Goal: Transaction & Acquisition: Purchase product/service

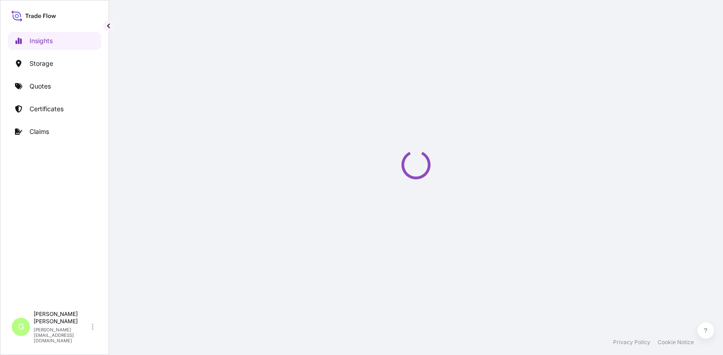
select select "2025"
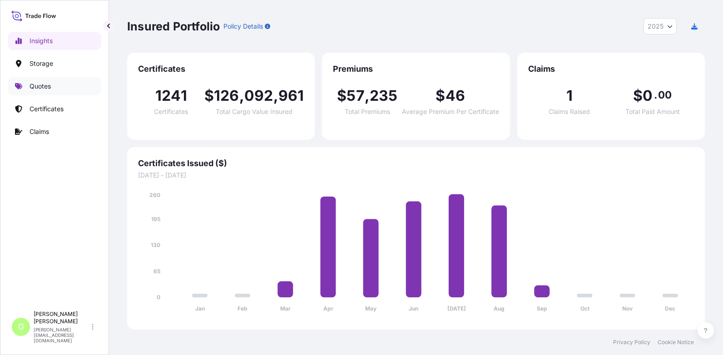
click at [32, 83] on p "Quotes" at bounding box center [40, 86] width 21 height 9
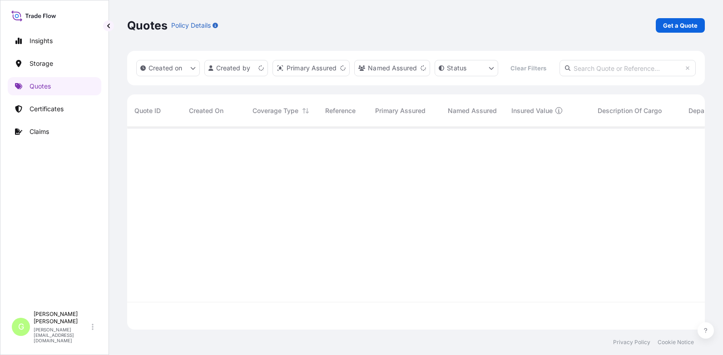
scroll to position [179, 571]
click at [675, 25] on p "Get a Quote" at bounding box center [680, 25] width 35 height 9
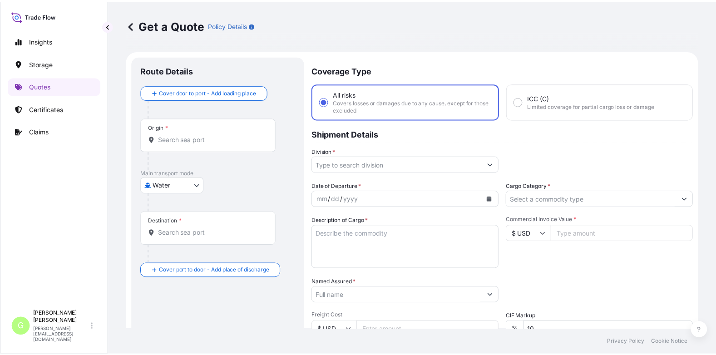
scroll to position [15, 0]
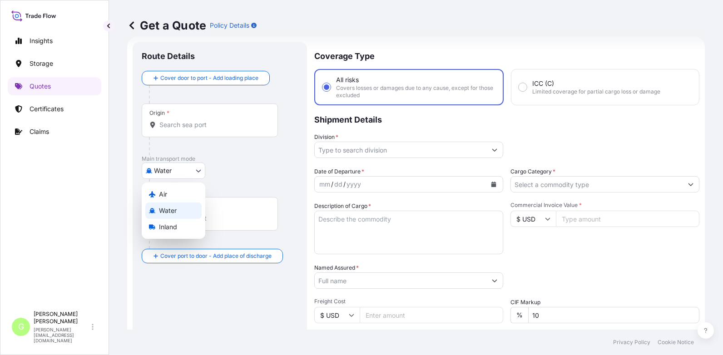
click at [159, 172] on body "Insights Storage Quotes Certificates Claims G [PERSON_NAME] [PERSON_NAME][EMAIL…" at bounding box center [361, 177] width 723 height 355
click at [159, 225] on span "Inland" at bounding box center [168, 227] width 18 height 9
select select "Inland"
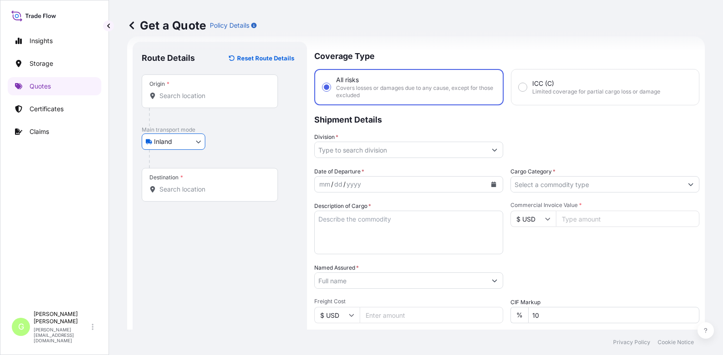
click at [362, 152] on input "Division *" at bounding box center [401, 150] width 172 height 16
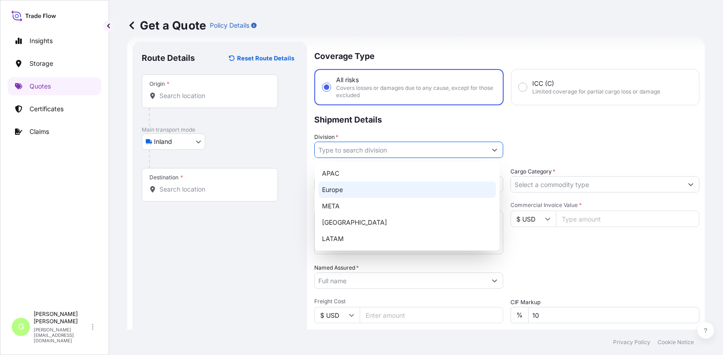
click at [326, 191] on div "Europe" at bounding box center [407, 190] width 178 height 16
type input "Europe"
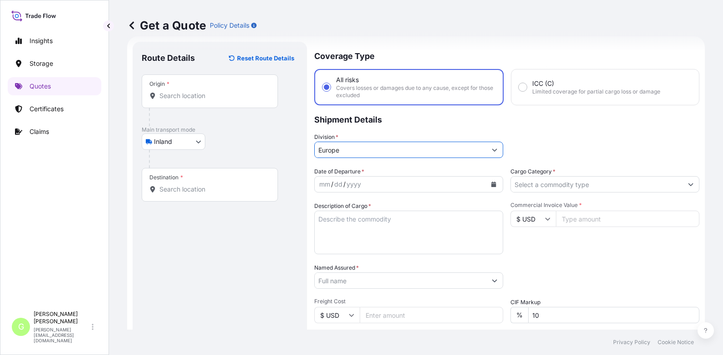
click at [531, 186] on input "Cargo Category *" at bounding box center [597, 184] width 172 height 16
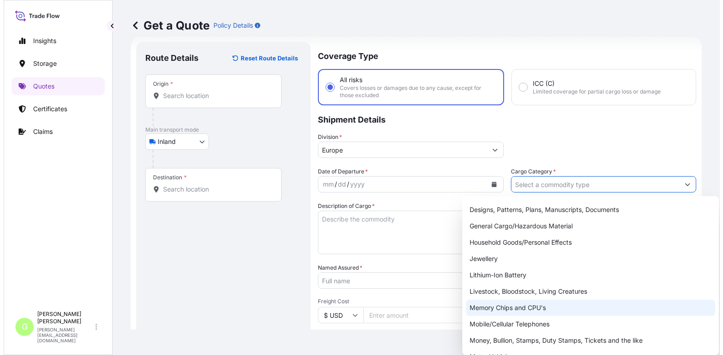
scroll to position [162, 0]
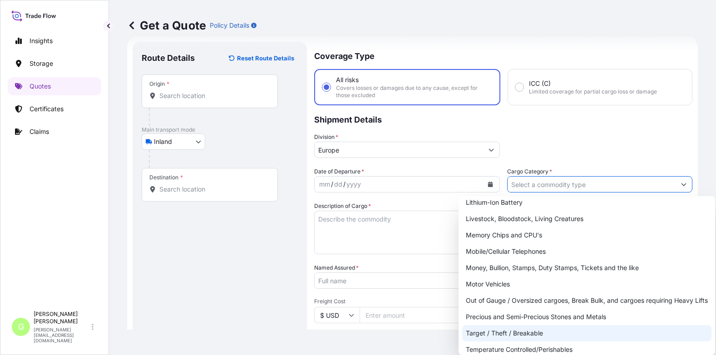
click at [476, 332] on div "Target / Theft / Breakable" at bounding box center [587, 333] width 249 height 16
type input "Target / Theft / Breakable"
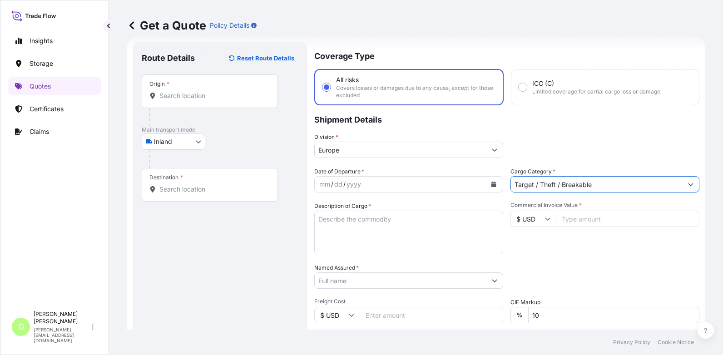
click at [329, 219] on textarea "Description of Cargo *" at bounding box center [408, 233] width 189 height 44
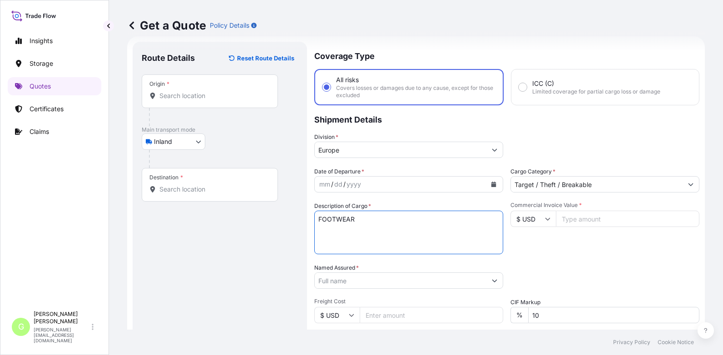
type textarea "FOOTWEAR"
click at [492, 185] on icon "Calendar" at bounding box center [494, 184] width 5 height 5
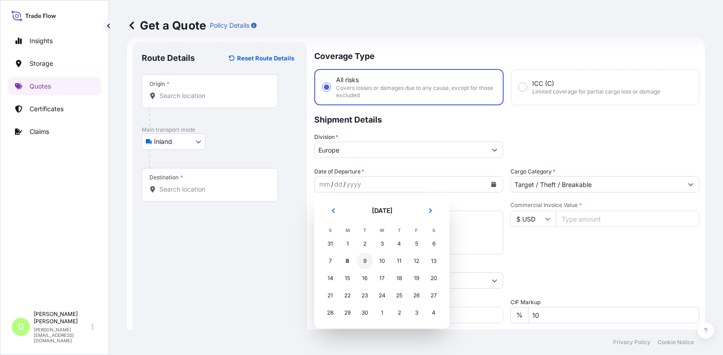
click at [363, 262] on div "9" at bounding box center [365, 261] width 16 height 16
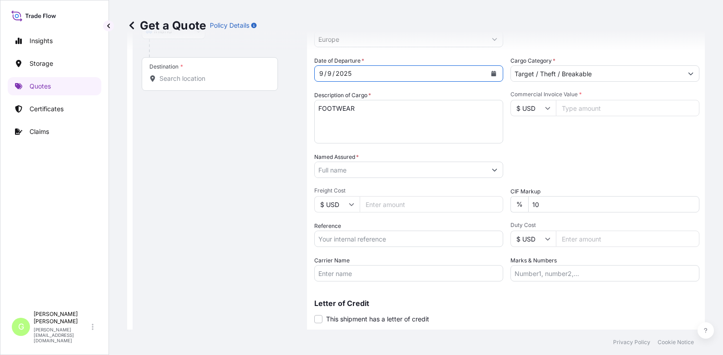
scroll to position [150, 0]
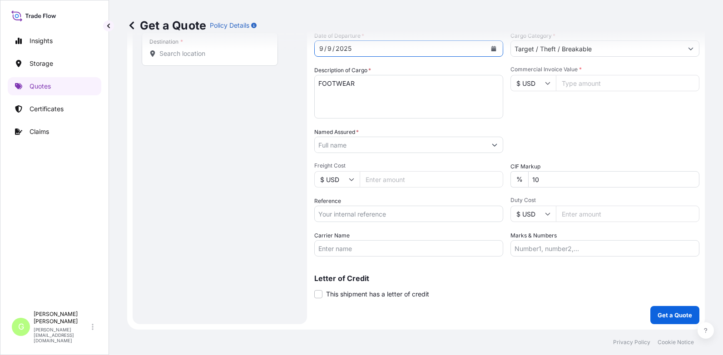
click at [341, 147] on input "Named Assured *" at bounding box center [401, 145] width 172 height 16
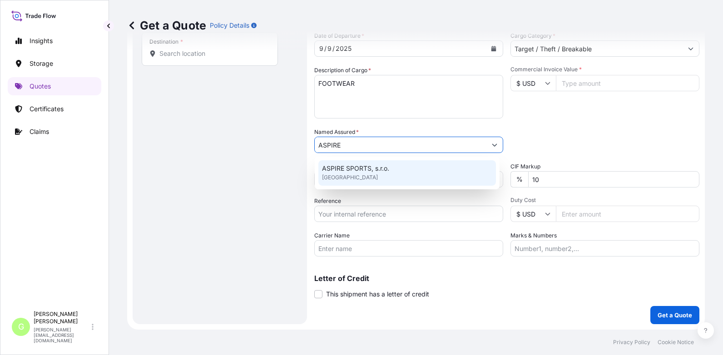
click at [346, 169] on span "ASPIRE SPORTS, s.r.o." at bounding box center [355, 168] width 67 height 9
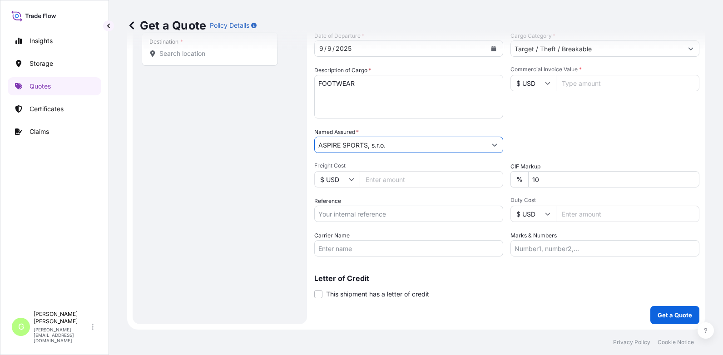
type input "ASPIRE SPORTS, s.r.o."
click at [325, 212] on input "Reference" at bounding box center [408, 214] width 189 height 16
paste input "0.035"
type input "0.035"
drag, startPoint x: 306, startPoint y: 206, endPoint x: 289, endPoint y: 204, distance: 16.6
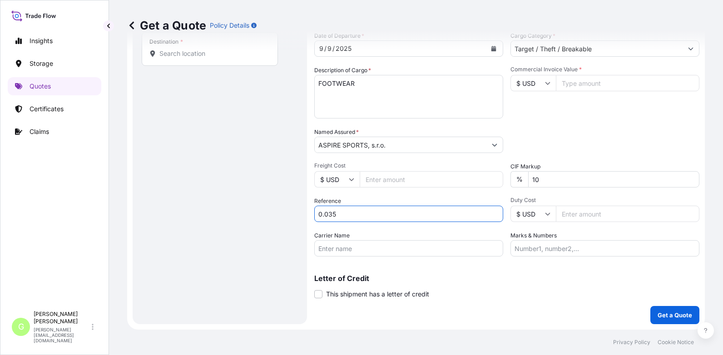
click at [289, 204] on form "Route Details Reset Route Details Place of loading Road / Inland Road / Inland …" at bounding box center [416, 115] width 578 height 429
click at [338, 216] on input "Reference" at bounding box center [408, 214] width 189 height 16
paste input "25RIEMN2031"
type input "25RIEMN2031"
click at [587, 79] on input "Commercial Invoice Value *" at bounding box center [628, 83] width 144 height 16
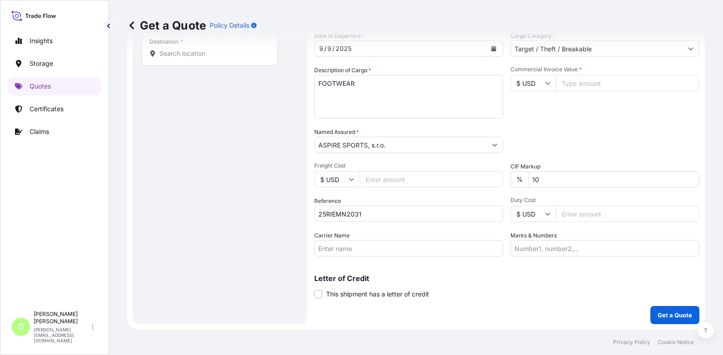
paste input "8498"
type input "8498"
click at [375, 181] on input "Freight Cost" at bounding box center [432, 179] width 144 height 16
paste input "455.26"
type input "455.26"
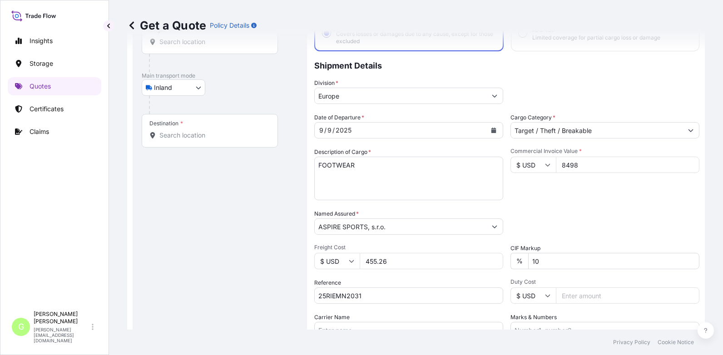
scroll to position [0, 0]
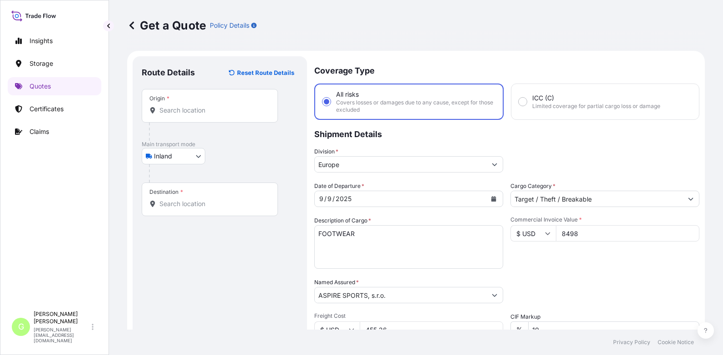
click at [186, 113] on input "Origin *" at bounding box center [212, 110] width 107 height 9
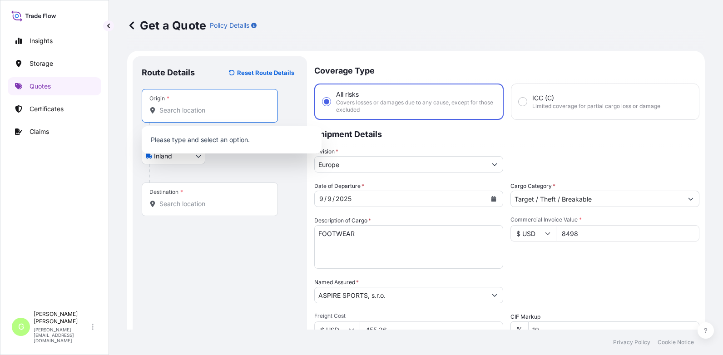
paste input "Heerhugowaard"
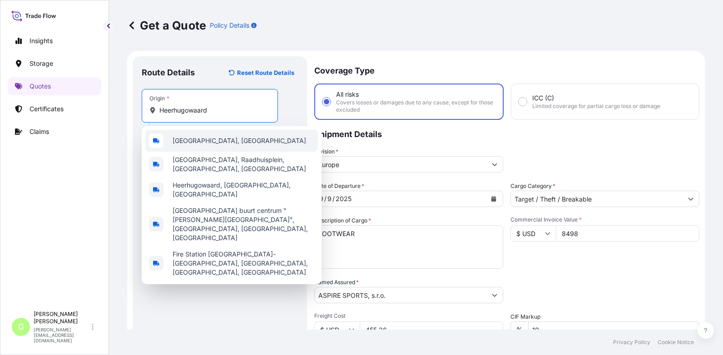
click at [196, 140] on span "[GEOGRAPHIC_DATA], [GEOGRAPHIC_DATA]" at bounding box center [240, 140] width 134 height 9
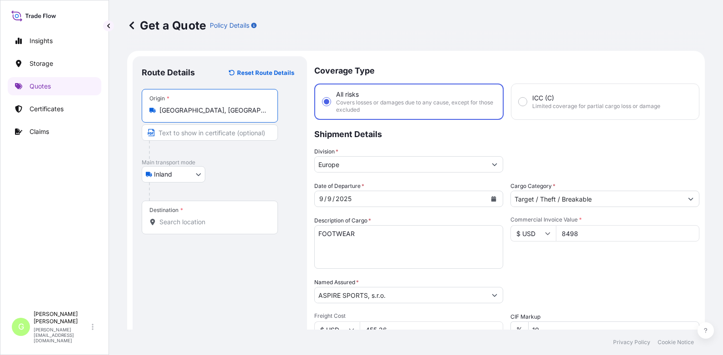
type input "[GEOGRAPHIC_DATA], [GEOGRAPHIC_DATA]"
click at [205, 130] on input "Text to appear on certificate" at bounding box center [210, 132] width 136 height 16
paste input "Heerhugowaard"
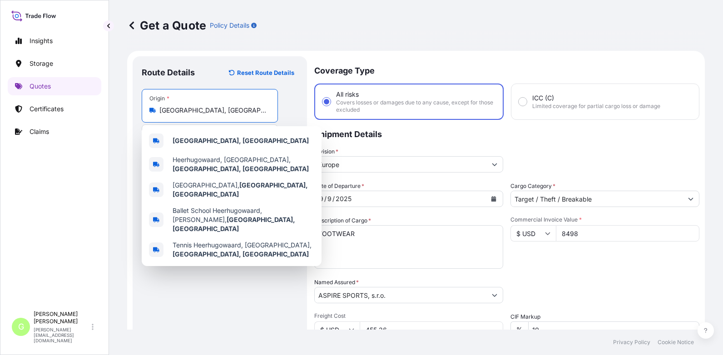
drag, startPoint x: 249, startPoint y: 108, endPoint x: 161, endPoint y: 105, distance: 88.2
click at [161, 105] on div "Origin * [GEOGRAPHIC_DATA], [GEOGRAPHIC_DATA]" at bounding box center [210, 106] width 136 height 34
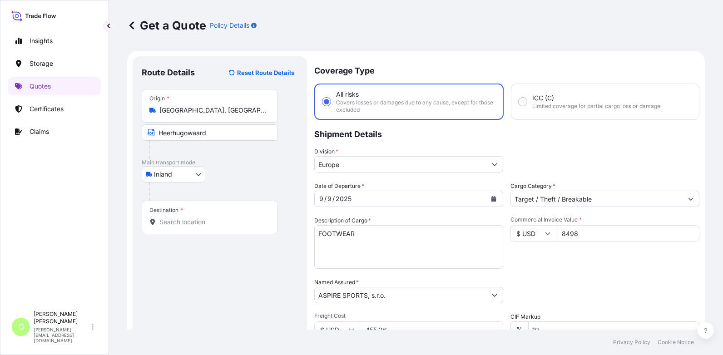
drag, startPoint x: 162, startPoint y: 105, endPoint x: 217, endPoint y: 80, distance: 60.6
click at [217, 80] on div "Route Details Reset Route Details" at bounding box center [220, 77] width 156 height 24
drag, startPoint x: 158, startPoint y: 111, endPoint x: 242, endPoint y: 112, distance: 84.5
click at [242, 112] on div "[GEOGRAPHIC_DATA], [GEOGRAPHIC_DATA]" at bounding box center [209, 110] width 121 height 9
click at [242, 112] on input "[GEOGRAPHIC_DATA], [GEOGRAPHIC_DATA]" at bounding box center [212, 110] width 107 height 9
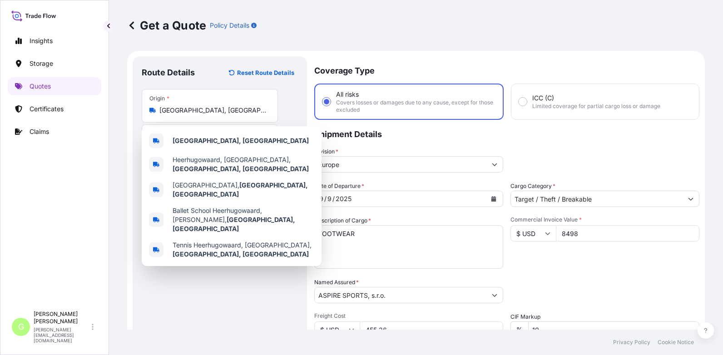
click at [214, 75] on div "Route Details Reset Route Details" at bounding box center [220, 77] width 156 height 24
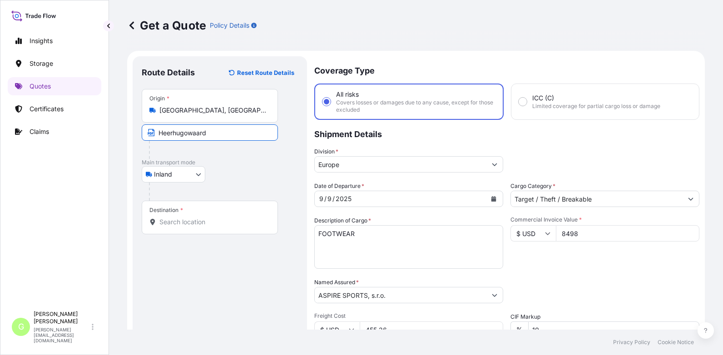
drag, startPoint x: 218, startPoint y: 136, endPoint x: 162, endPoint y: 133, distance: 55.5
click at [162, 133] on input "Heerhugowaard" at bounding box center [210, 132] width 136 height 16
paste input ", [GEOGRAPHIC_DATA]"
type input "[GEOGRAPHIC_DATA], [GEOGRAPHIC_DATA]"
click at [228, 181] on div "Inland Air Water Inland" at bounding box center [220, 174] width 156 height 16
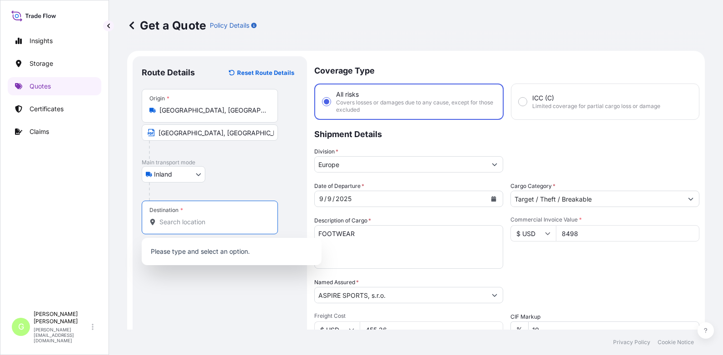
click at [204, 223] on input "Destination *" at bounding box center [212, 222] width 107 height 9
click at [165, 224] on input "Destination * Please select a destination" at bounding box center [212, 222] width 107 height 9
paste input "Hustopeče"
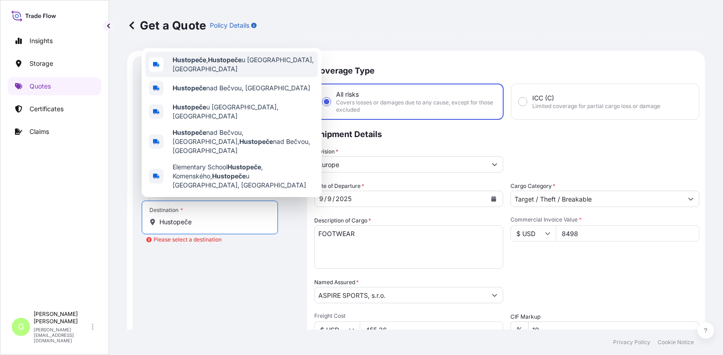
click at [208, 74] on span "Hustopeče , Hustopeče u [GEOGRAPHIC_DATA], [GEOGRAPHIC_DATA]" at bounding box center [244, 64] width 142 height 18
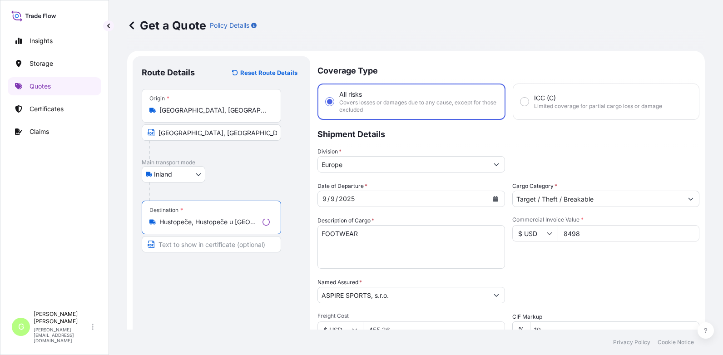
type input "Hustopeče, Hustopeče u [GEOGRAPHIC_DATA], [GEOGRAPHIC_DATA]"
click at [191, 245] on input "Text to appear on certificate" at bounding box center [210, 244] width 136 height 16
paste input "Hustopeče"
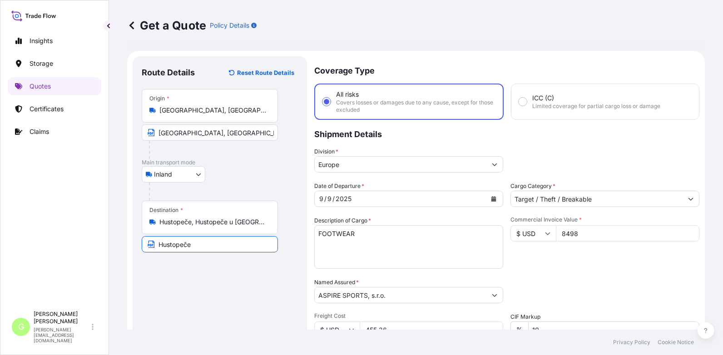
type input "Hustopeče, [GEOGRAPHIC_DATA]"
click at [223, 327] on div "Route Details Reset Route Details Place of loading Road / [GEOGRAPHIC_DATA] / I…" at bounding box center [220, 265] width 156 height 400
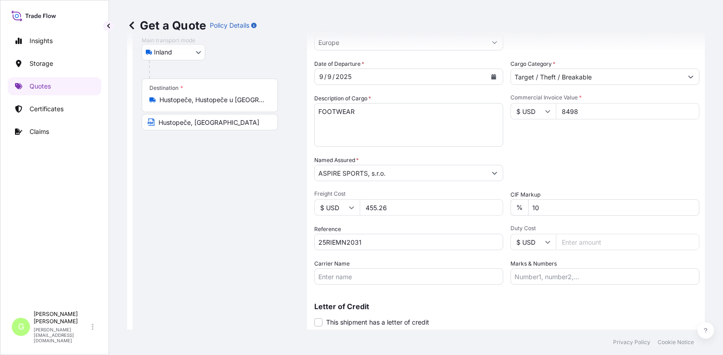
scroll to position [136, 0]
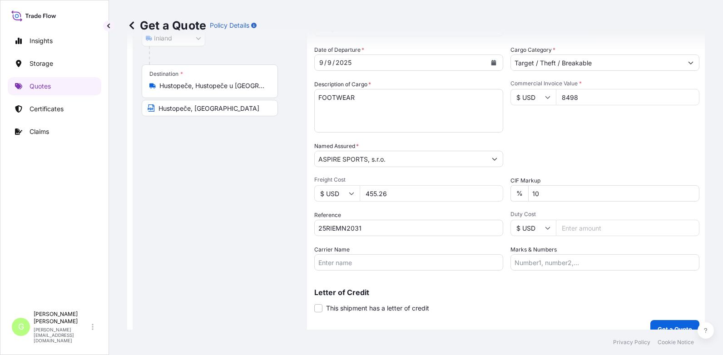
click at [149, 348] on footer "Privacy Policy Cookie Notice" at bounding box center [416, 342] width 614 height 25
click at [338, 265] on input "Carrier Name" at bounding box center [408, 262] width 189 height 16
type input "AD [PERSON_NAME] s.r.o."
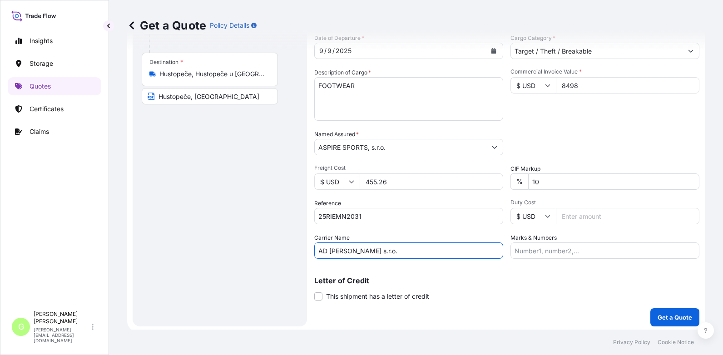
scroll to position [150, 0]
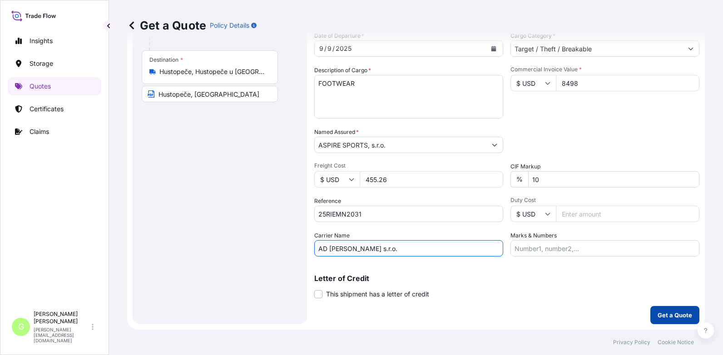
click at [671, 311] on p "Get a Quote" at bounding box center [675, 315] width 35 height 9
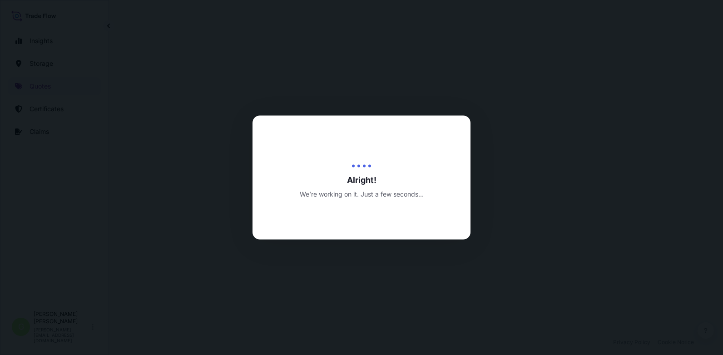
select select "Inland"
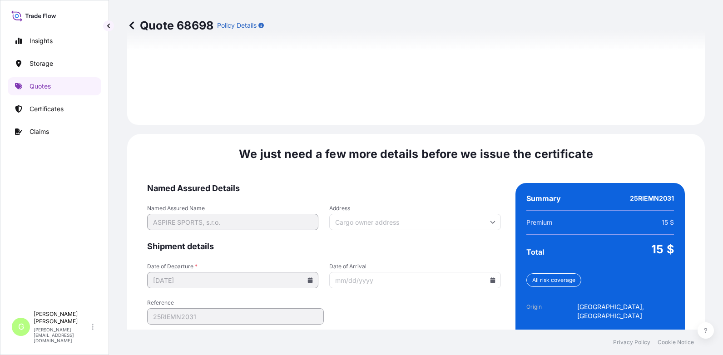
scroll to position [1354, 0]
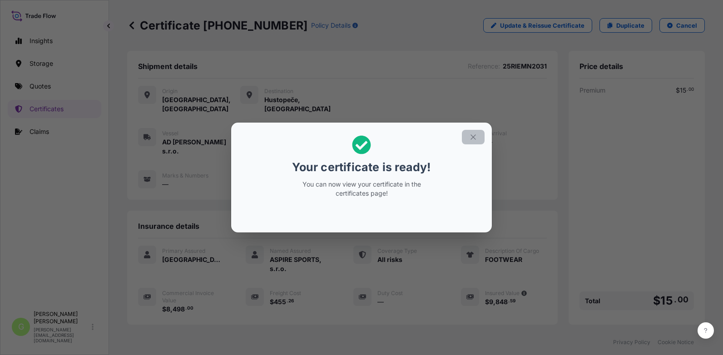
click at [471, 138] on icon "button" at bounding box center [473, 137] width 8 height 8
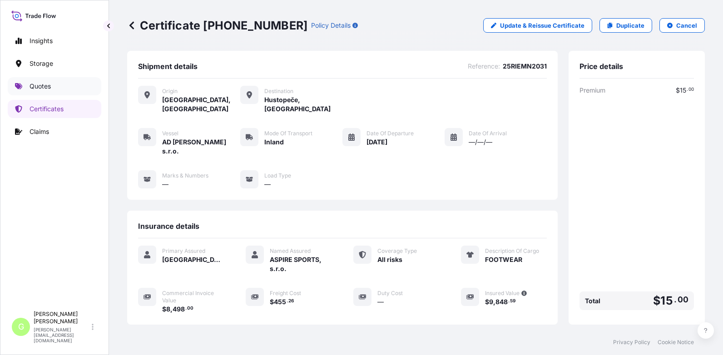
click at [31, 85] on p "Quotes" at bounding box center [40, 86] width 21 height 9
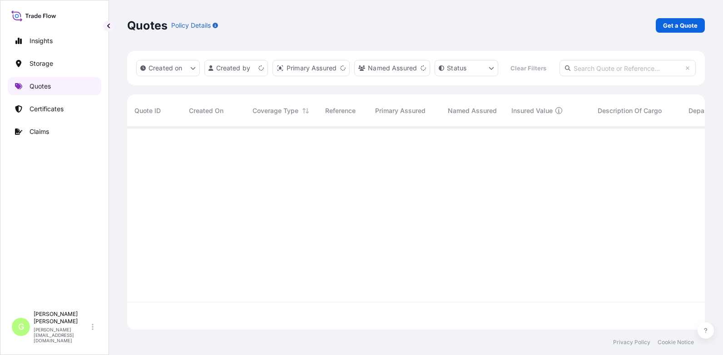
scroll to position [179, 571]
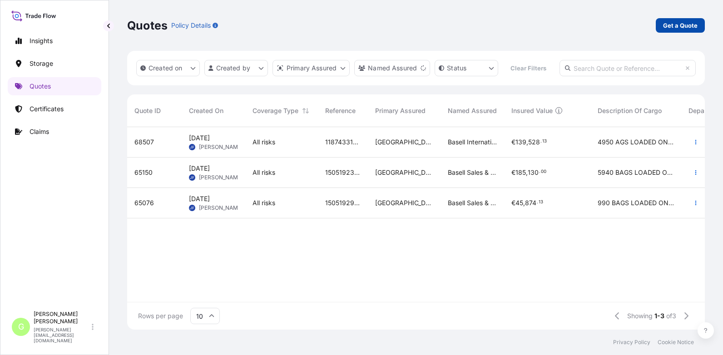
click at [685, 20] on link "Get a Quote" at bounding box center [680, 25] width 49 height 15
select select "Water"
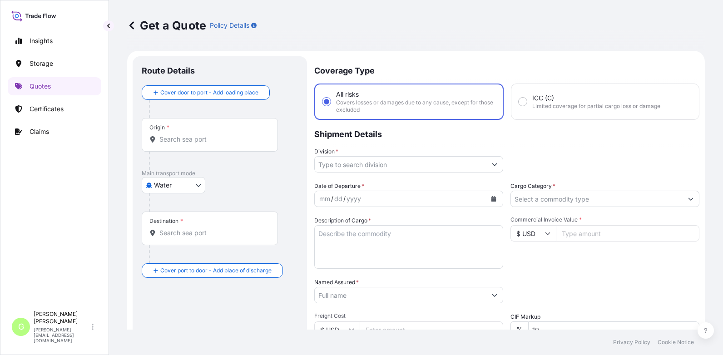
scroll to position [15, 0]
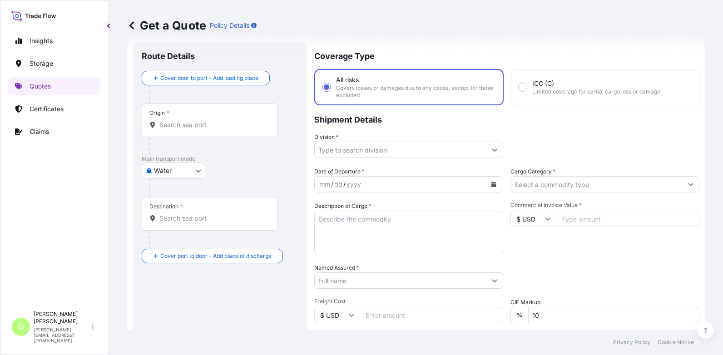
click at [169, 167] on body "Insights Storage Quotes Certificates Claims G [PERSON_NAME] [PERSON_NAME][EMAIL…" at bounding box center [361, 177] width 723 height 355
click at [169, 226] on span "Inland" at bounding box center [168, 227] width 18 height 9
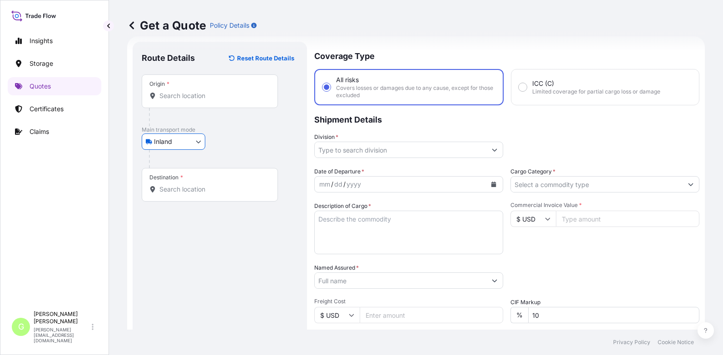
click at [343, 149] on input "Division *" at bounding box center [401, 150] width 172 height 16
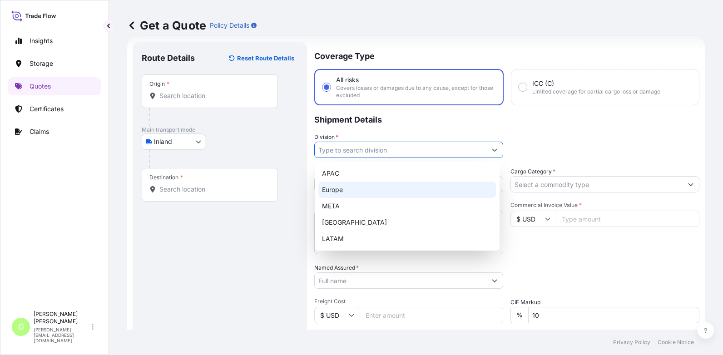
click at [332, 193] on div "Europe" at bounding box center [407, 190] width 178 height 16
type input "Europe"
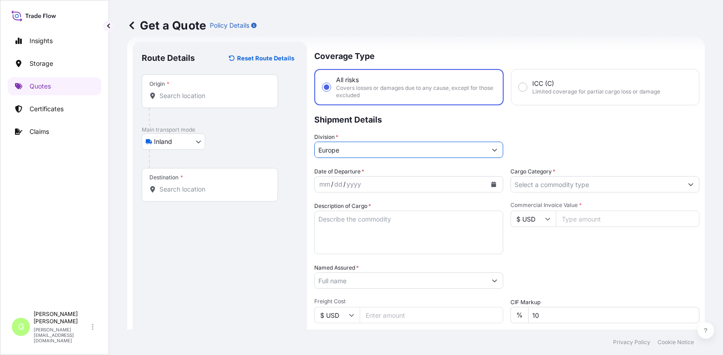
click at [542, 182] on input "Cargo Category *" at bounding box center [597, 184] width 172 height 16
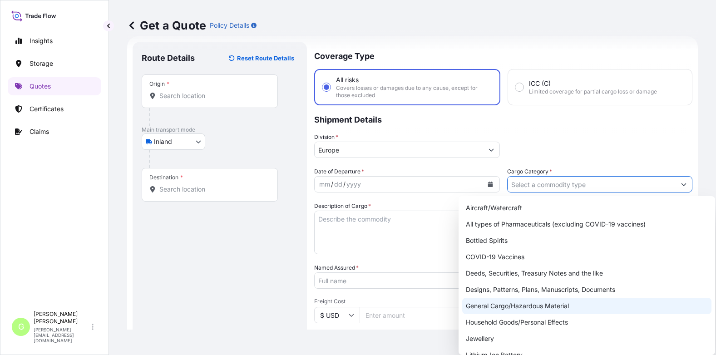
click at [493, 307] on div "General Cargo/Hazardous Material" at bounding box center [587, 306] width 249 height 16
type input "General Cargo/Hazardous Material"
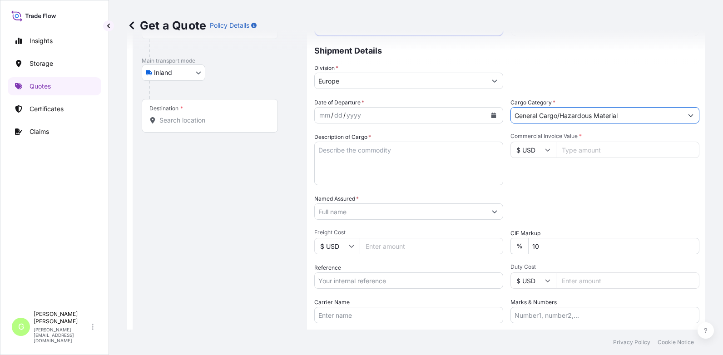
scroll to position [105, 0]
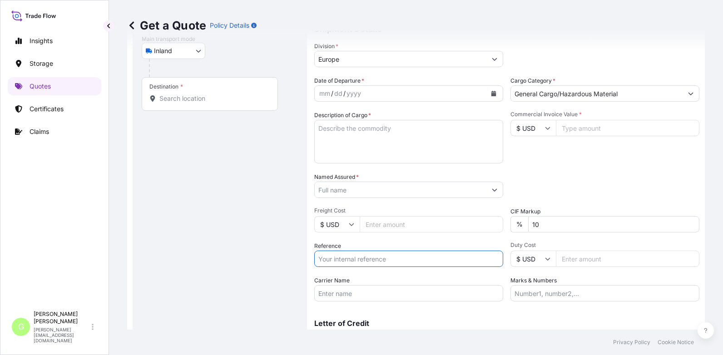
click at [334, 260] on input "Reference" at bounding box center [408, 259] width 189 height 16
paste input "25TIARS0443"
type input "25TIARS0443"
click at [329, 190] on input "Named Assured *" at bounding box center [401, 190] width 172 height 16
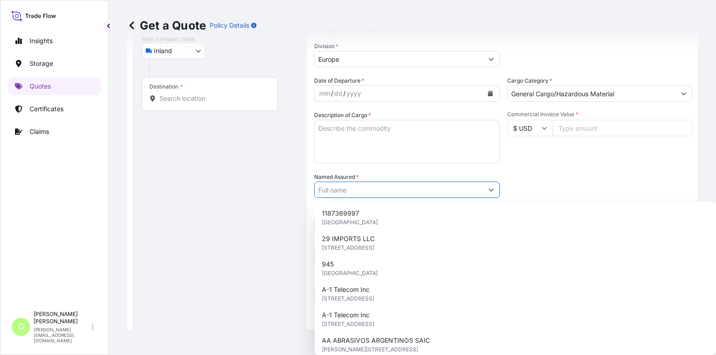
paste input "FORNAS trading, s.r.o."
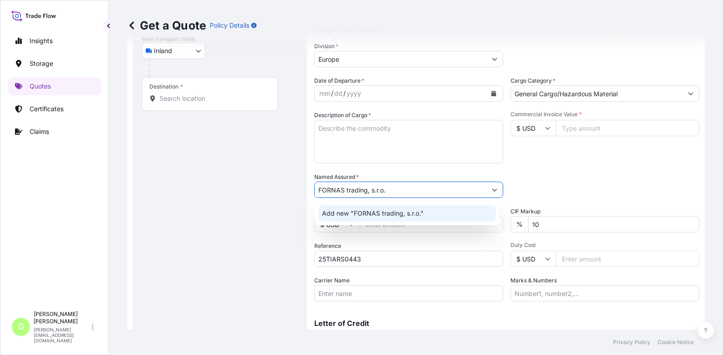
click at [356, 213] on span "Add new "FORNAS trading, s.r.o."" at bounding box center [373, 213] width 102 height 9
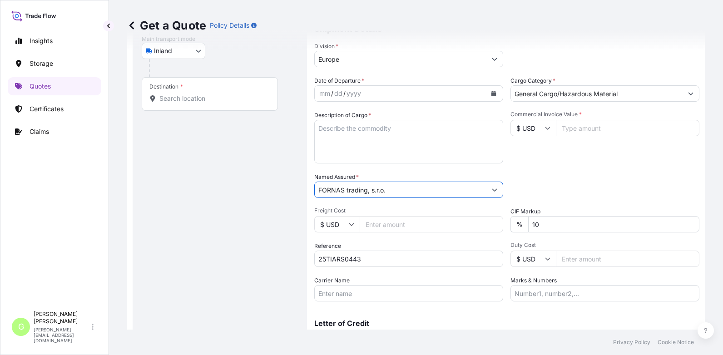
type input "FORNAS trading, s.r.o."
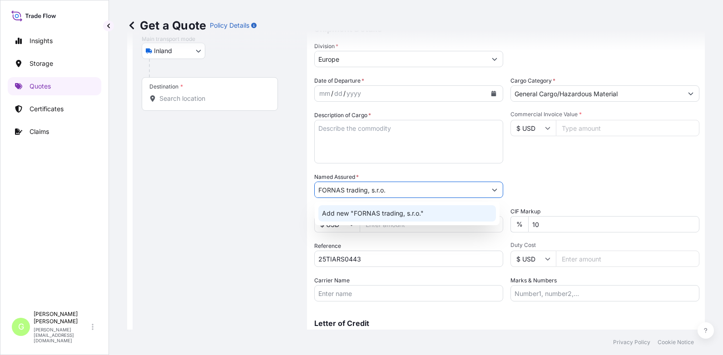
click at [574, 130] on input "Commercial Invoice Value *" at bounding box center [628, 128] width 144 height 16
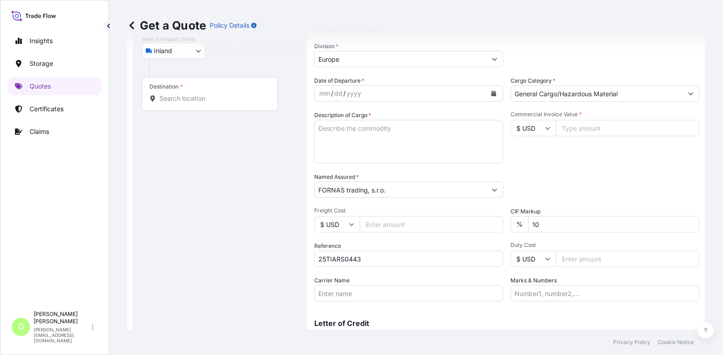
paste input "7730.1"
type input "7730.1"
click at [377, 224] on input "Freight Cost" at bounding box center [432, 224] width 144 height 16
paste input "760"
type input "760"
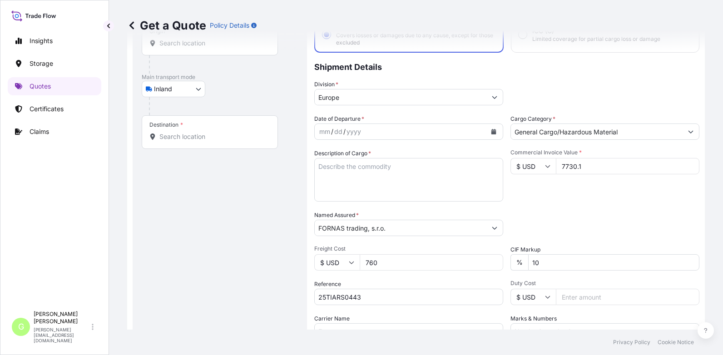
scroll to position [0, 0]
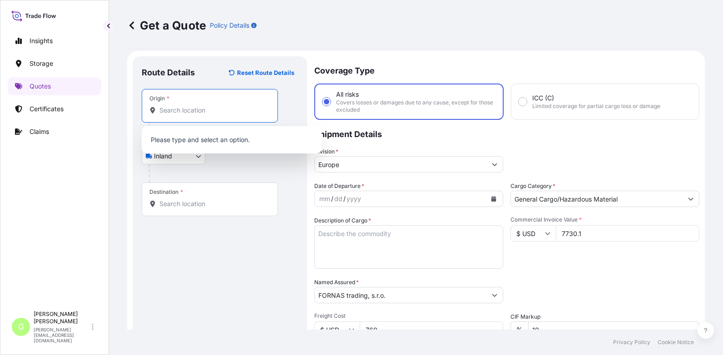
click at [187, 107] on input "Origin *" at bounding box center [212, 110] width 107 height 9
paste input "Dongguan"
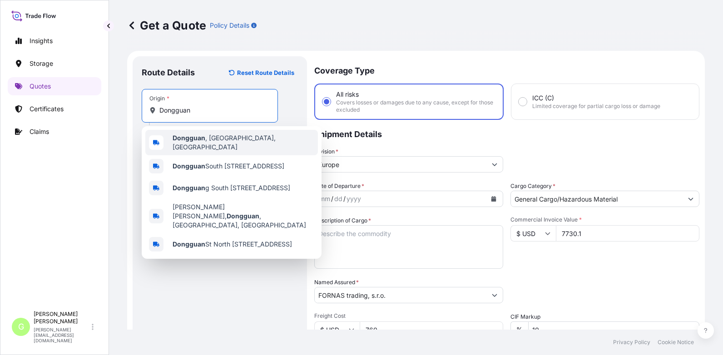
click at [190, 140] on b "Dongguan" at bounding box center [189, 138] width 33 height 8
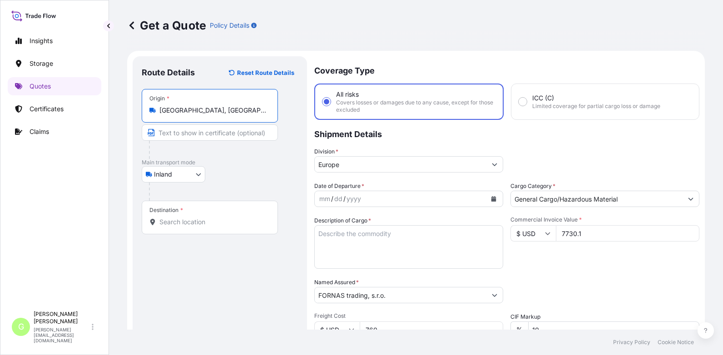
type input "[GEOGRAPHIC_DATA], [GEOGRAPHIC_DATA], [GEOGRAPHIC_DATA]"
click at [185, 131] on input "Text to appear on certificate" at bounding box center [211, 132] width 139 height 16
paste input "Dongguan"
type input "[GEOGRAPHIC_DATA], [GEOGRAPHIC_DATA]"
click at [190, 219] on input "Destination *" at bounding box center [212, 222] width 107 height 9
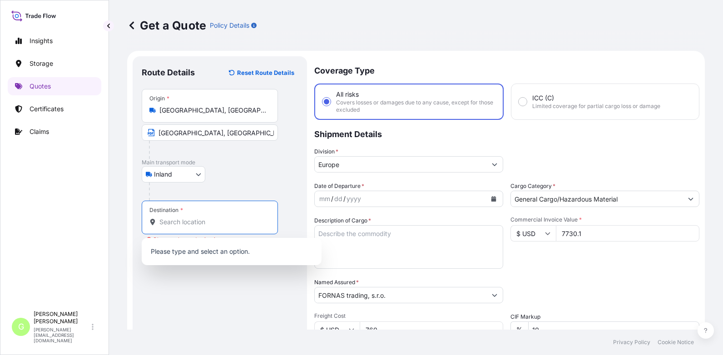
click at [166, 214] on div "Destination *" at bounding box center [210, 218] width 136 height 34
click at [166, 218] on input "Destination * Please select a destination" at bounding box center [212, 222] width 107 height 9
paste input "[GEOGRAPHIC_DATA]"
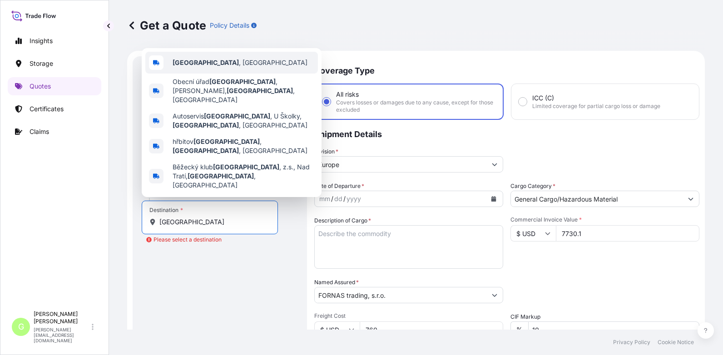
click at [192, 66] on b "[GEOGRAPHIC_DATA]" at bounding box center [206, 63] width 66 height 8
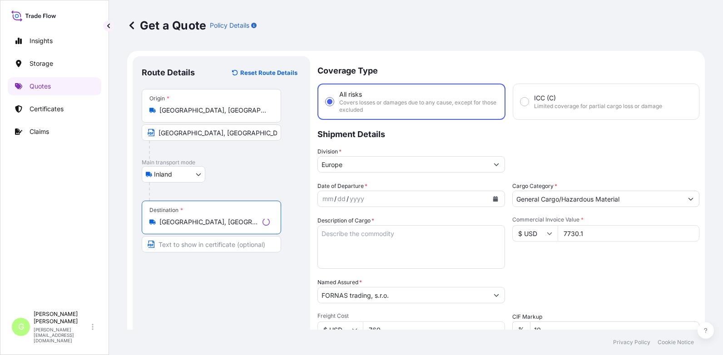
type input "[GEOGRAPHIC_DATA], [GEOGRAPHIC_DATA]"
click at [192, 246] on input "Text to appear on certificate" at bounding box center [210, 244] width 136 height 16
paste input "[GEOGRAPHIC_DATA]"
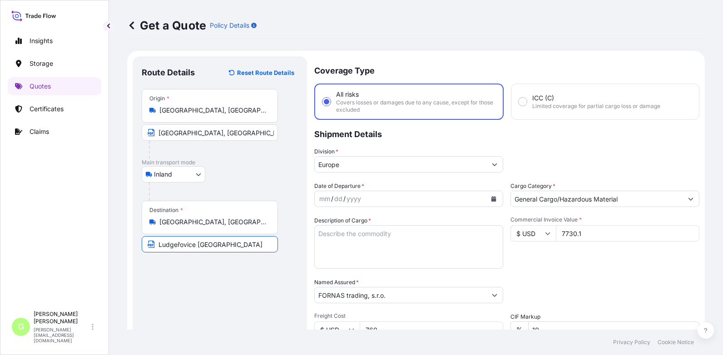
type input "Ludgeřovice [GEOGRAPHIC_DATA]"
drag, startPoint x: 62, startPoint y: 278, endPoint x: 143, endPoint y: 254, distance: 83.7
click at [61, 278] on div "Insights Storage Quotes Certificates Claims" at bounding box center [55, 165] width 94 height 283
click at [492, 199] on icon "Calendar" at bounding box center [494, 198] width 5 height 5
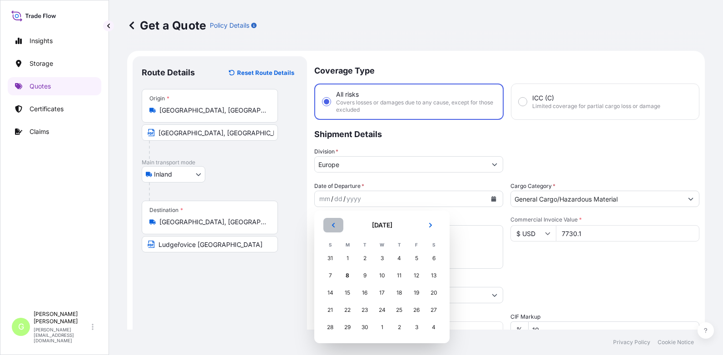
click at [336, 222] on button "Previous" at bounding box center [333, 225] width 20 height 15
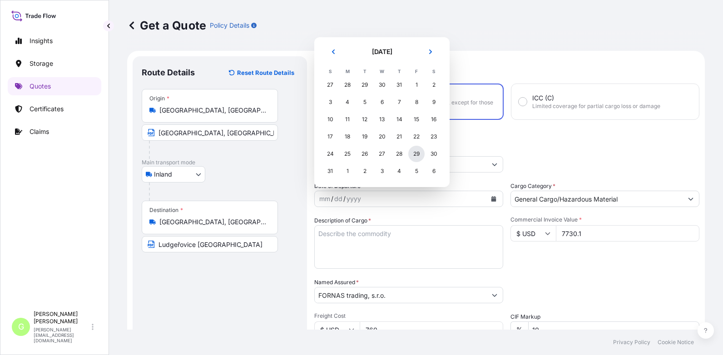
click at [413, 155] on div "29" at bounding box center [416, 154] width 16 height 16
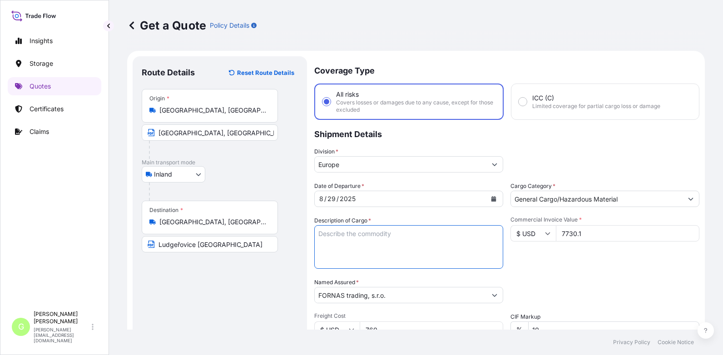
click at [351, 235] on textarea "Description of Cargo *" at bounding box center [408, 247] width 189 height 44
paste textarea "plastic injection mold"
type textarea "plastic injection mold"
click at [541, 268] on div "Commercial Invoice Value * $ USD 7730.1" at bounding box center [605, 242] width 189 height 53
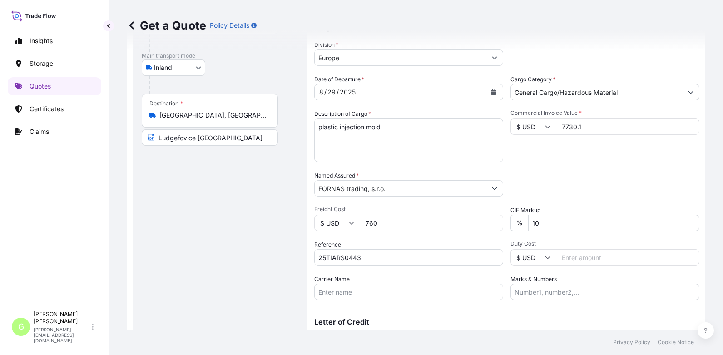
scroll to position [136, 0]
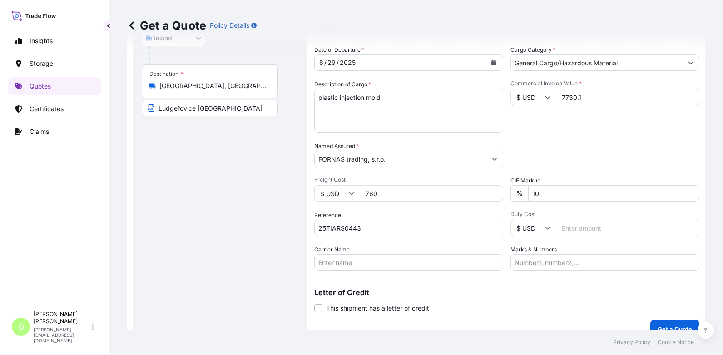
drag, startPoint x: 105, startPoint y: 216, endPoint x: 129, endPoint y: 249, distance: 41.0
click at [104, 216] on div "Insights Storage Quotes Certificates Claims G [PERSON_NAME] [PERSON_NAME][EMAIL…" at bounding box center [54, 177] width 109 height 355
click at [360, 263] on input "Carrier Name" at bounding box center [408, 262] width 189 height 16
type input "CFS CESKA TREBOVA S.R.O."
click at [664, 324] on button "Get a Quote" at bounding box center [675, 329] width 49 height 18
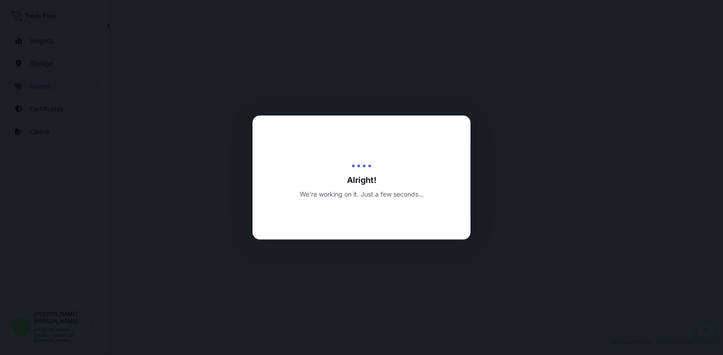
select select "Inland"
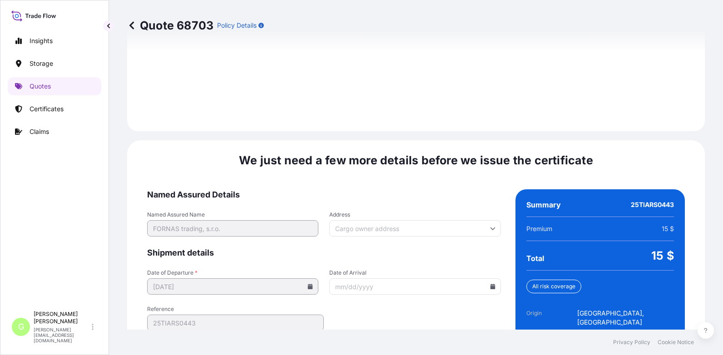
scroll to position [1354, 0]
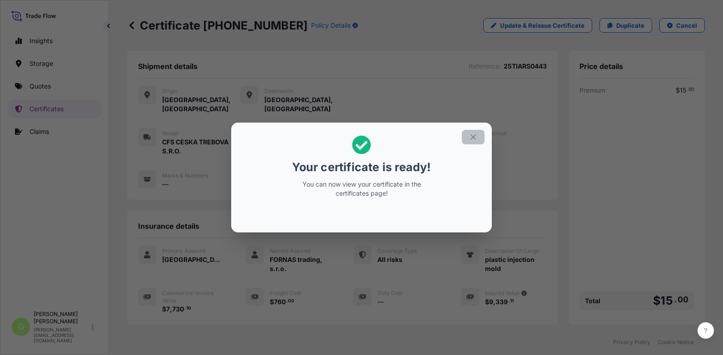
click at [471, 139] on icon "button" at bounding box center [473, 137] width 8 height 8
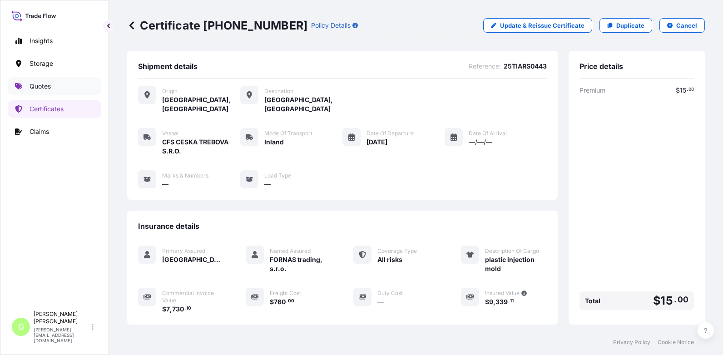
click at [41, 86] on p "Quotes" at bounding box center [40, 86] width 21 height 9
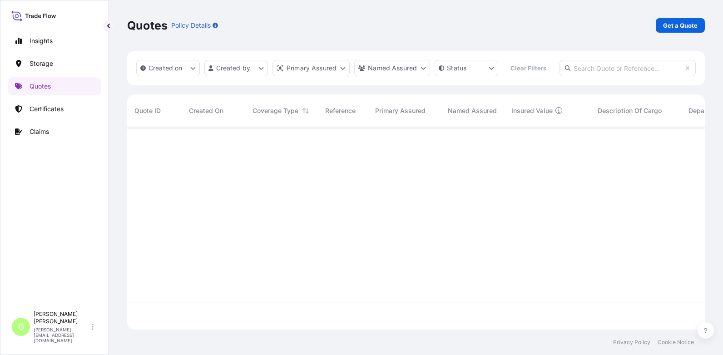
scroll to position [179, 571]
click at [677, 22] on p "Get a Quote" at bounding box center [680, 25] width 35 height 9
select select "Water"
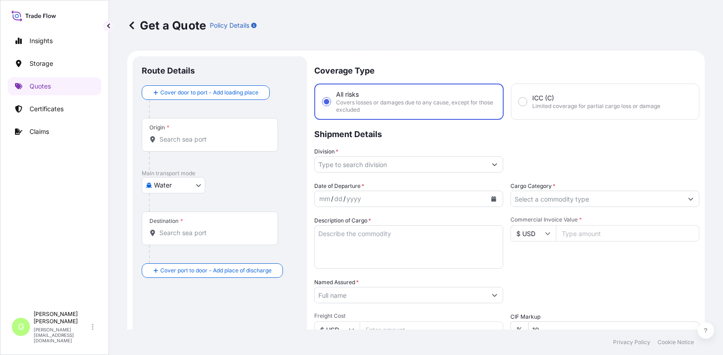
scroll to position [15, 0]
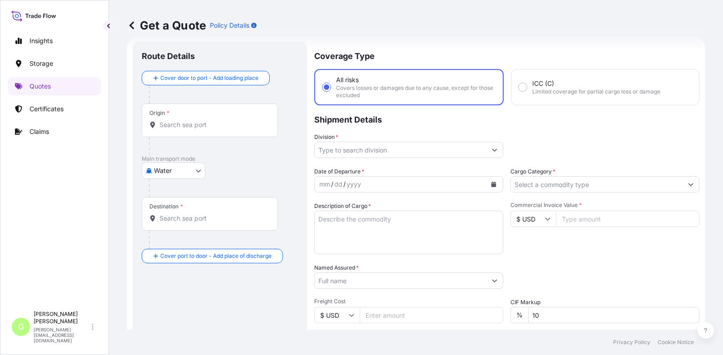
click at [185, 175] on body "Insights Storage Quotes Certificates Claims G [PERSON_NAME] [PERSON_NAME][EMAIL…" at bounding box center [361, 177] width 723 height 355
click at [169, 227] on span "Inland" at bounding box center [168, 227] width 18 height 9
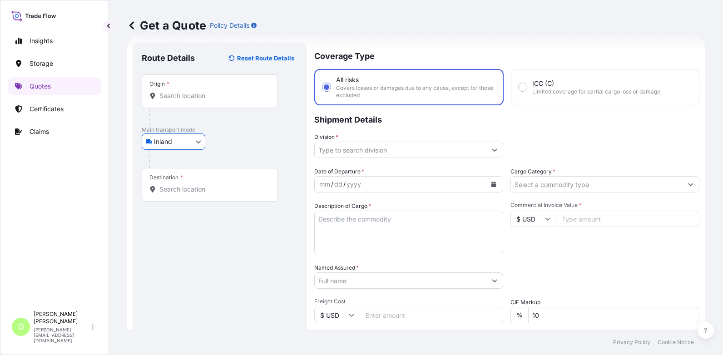
click at [347, 150] on input "Division *" at bounding box center [401, 150] width 172 height 16
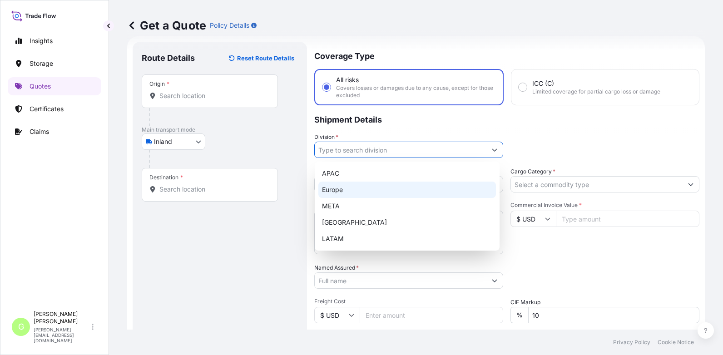
click at [342, 194] on div "Europe" at bounding box center [407, 190] width 178 height 16
type input "Europe"
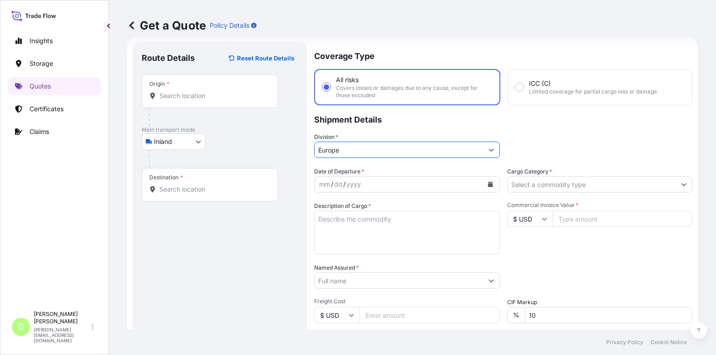
click at [519, 182] on input "Cargo Category *" at bounding box center [592, 184] width 169 height 16
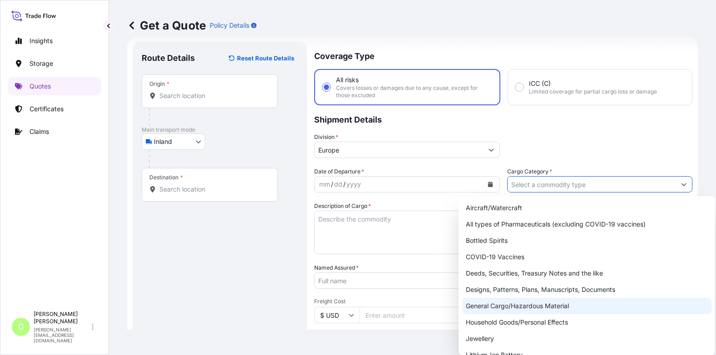
click at [487, 306] on div "General Cargo/Hazardous Material" at bounding box center [587, 306] width 249 height 16
type input "General Cargo/Hazardous Material"
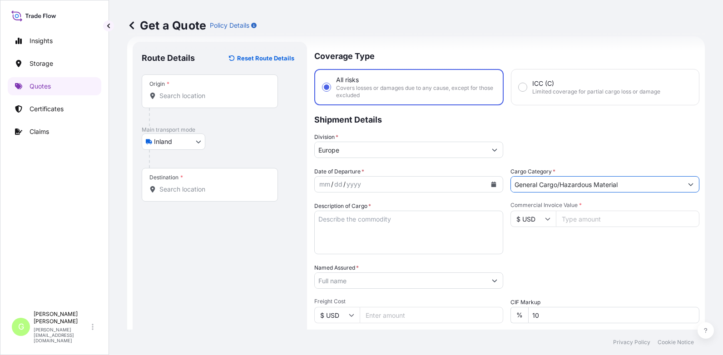
click at [357, 279] on input "Named Assured *" at bounding box center [401, 281] width 172 height 16
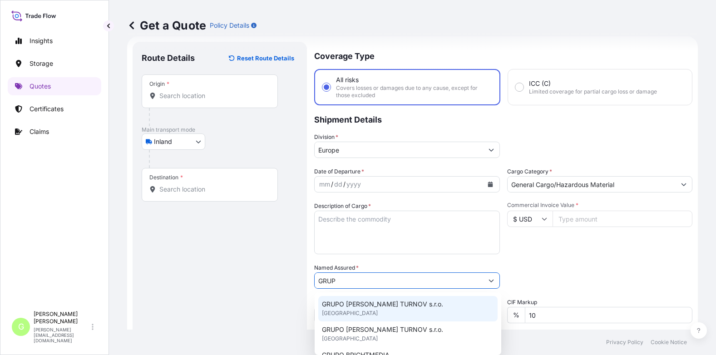
click at [345, 303] on span "GRUPO [PERSON_NAME] TURNOV s.r.o." at bounding box center [382, 304] width 121 height 9
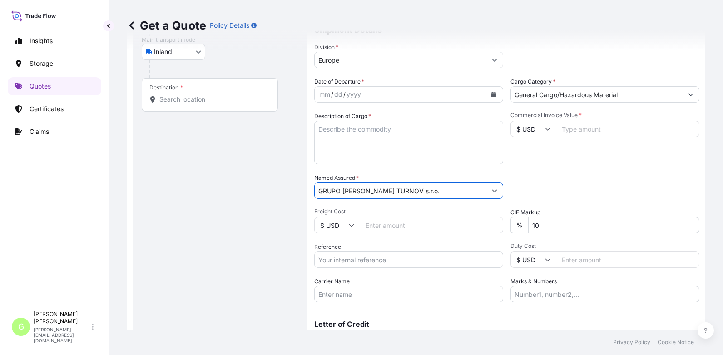
scroll to position [105, 0]
type input "GRUPO [PERSON_NAME] TURNOV s.r.o."
click at [337, 261] on input "Reference" at bounding box center [408, 259] width 189 height 16
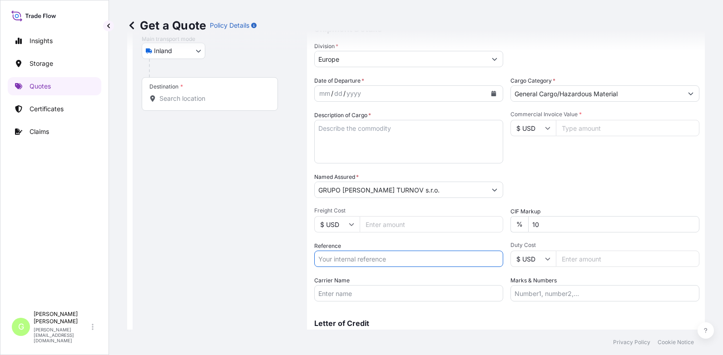
paste input "25TIAKM0427"
type input "25TIAKM0427"
click at [337, 131] on textarea "Description of Cargo *" at bounding box center [408, 142] width 189 height 44
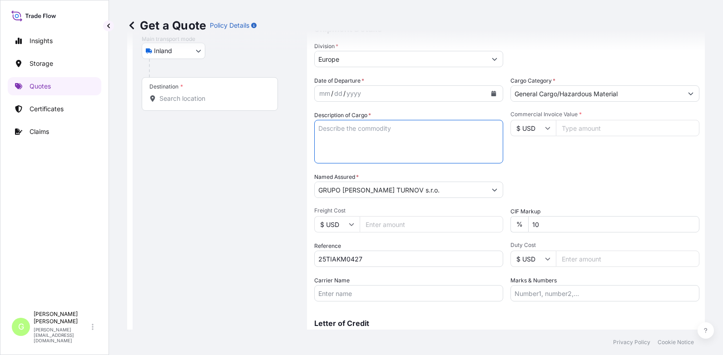
paste textarea "INNER DOOR HANDLE - Plastové kličk"
drag, startPoint x: 389, startPoint y: 128, endPoint x: 445, endPoint y: 136, distance: 56.9
click at [445, 136] on textarea "INNER DOOR HANDLE - Plastové kličk" at bounding box center [408, 142] width 189 height 44
type textarea "INNER DOOR HANDLE -"
click at [578, 129] on input "Commercial Invoice Value *" at bounding box center [628, 128] width 144 height 16
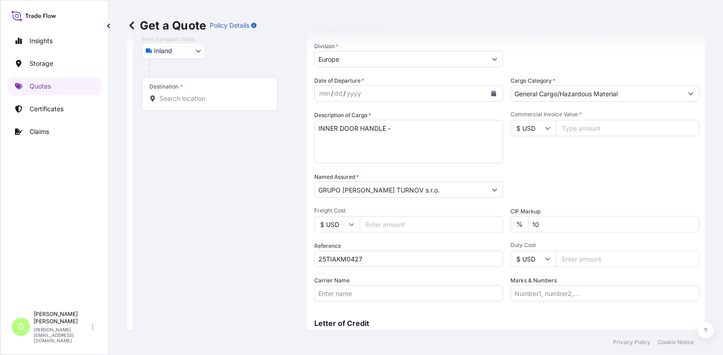
paste input "25459.81"
type input "25459.81"
click at [384, 226] on input "Freight Cost" at bounding box center [432, 224] width 144 height 16
paste input "4880"
type input "4880"
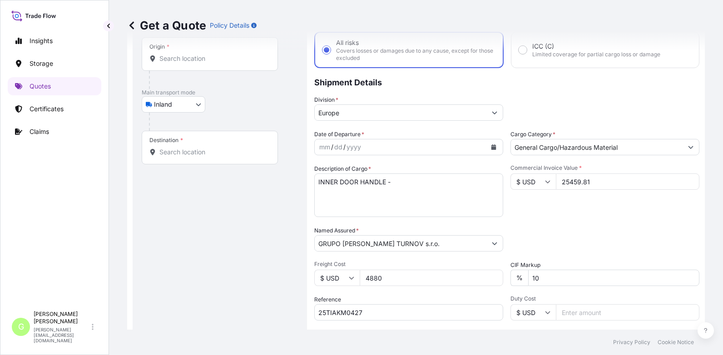
scroll to position [0, 0]
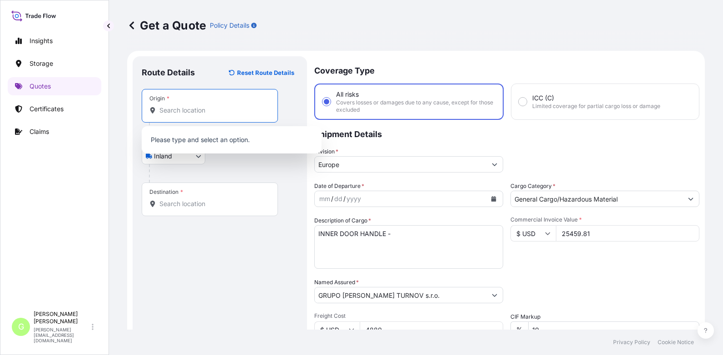
click at [173, 111] on input "Origin *" at bounding box center [212, 110] width 107 height 9
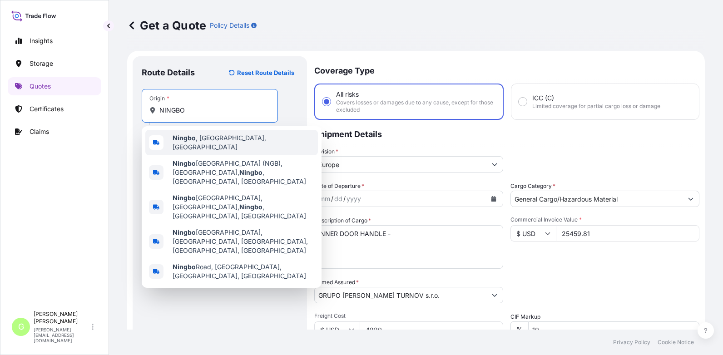
click at [204, 143] on span "[GEOGRAPHIC_DATA] , [GEOGRAPHIC_DATA], [GEOGRAPHIC_DATA]" at bounding box center [244, 143] width 142 height 18
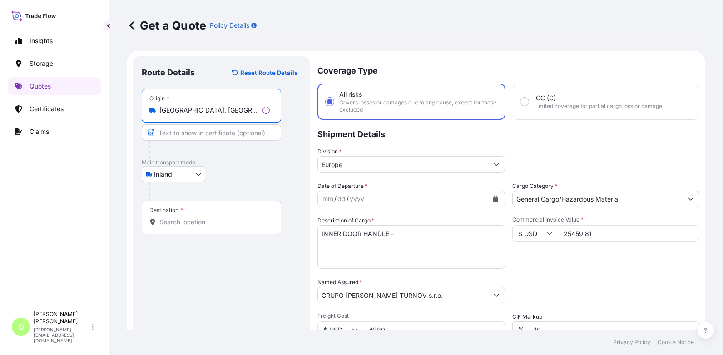
type input "[GEOGRAPHIC_DATA], [GEOGRAPHIC_DATA], [GEOGRAPHIC_DATA]"
click at [199, 135] on input "Text to appear on certificate" at bounding box center [211, 132] width 139 height 16
type input "[GEOGRAPHIC_DATA], [GEOGRAPHIC_DATA]"
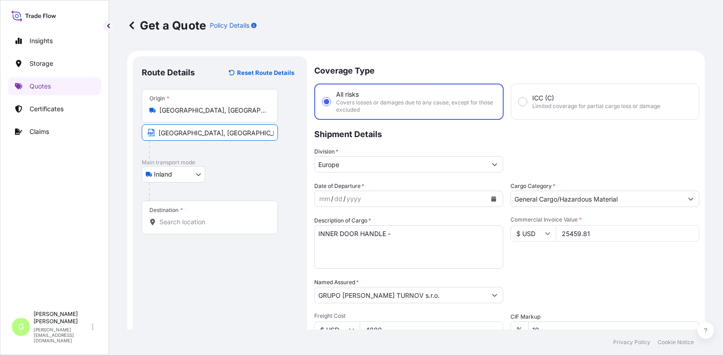
click at [169, 225] on input "Destination *" at bounding box center [212, 222] width 107 height 9
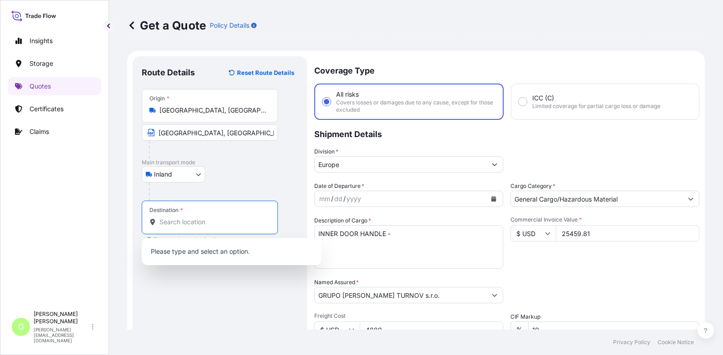
click at [194, 220] on input "Destination * Please select a destination" at bounding box center [212, 222] width 107 height 9
paste input "[GEOGRAPHIC_DATA]"
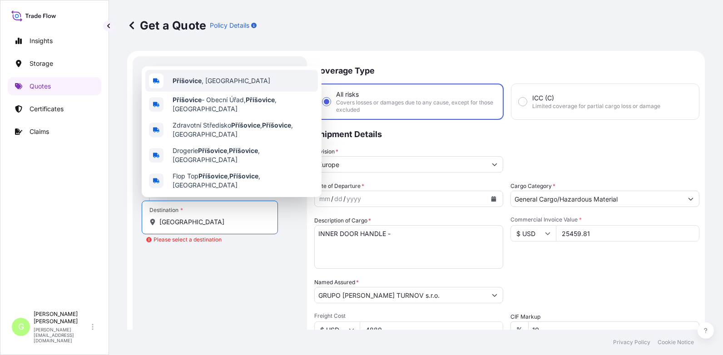
click at [207, 85] on span "Příšovice , [GEOGRAPHIC_DATA]" at bounding box center [222, 80] width 98 height 9
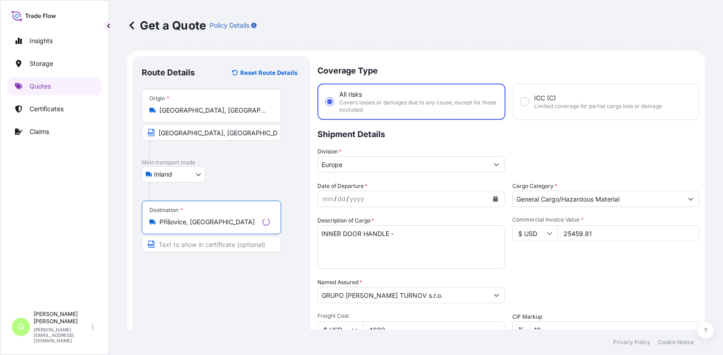
type input "Příšovice, [GEOGRAPHIC_DATA]"
click at [194, 242] on input "Text to appear on certificate" at bounding box center [211, 244] width 139 height 16
paste input "[GEOGRAPHIC_DATA]"
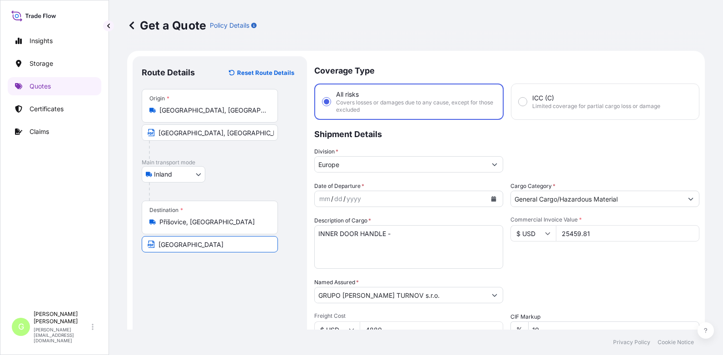
type input "[GEOGRAPHIC_DATA], [GEOGRAPHIC_DATA]"
drag, startPoint x: 85, startPoint y: 169, endPoint x: 90, endPoint y: 167, distance: 6.1
click at [85, 169] on div "Insights Storage Quotes Certificates Claims" at bounding box center [55, 165] width 94 height 283
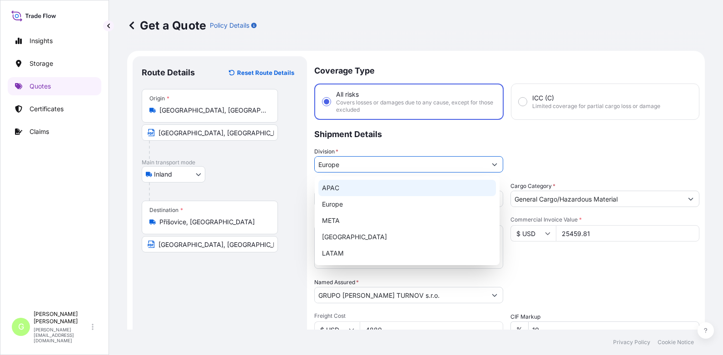
click at [499, 164] on button "Show suggestions" at bounding box center [495, 164] width 16 height 16
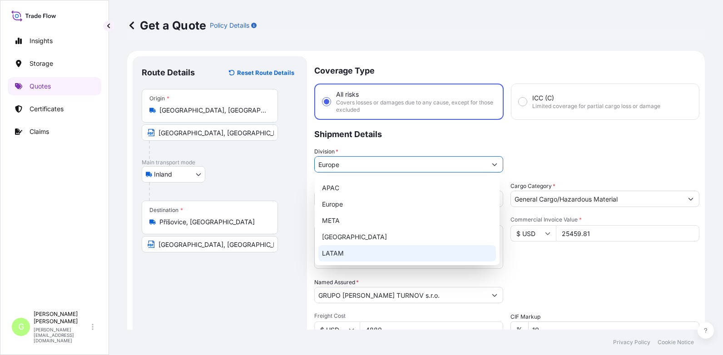
click at [549, 289] on div "Packing Category Type to search a container mode Please select a primary mode o…" at bounding box center [605, 290] width 189 height 25
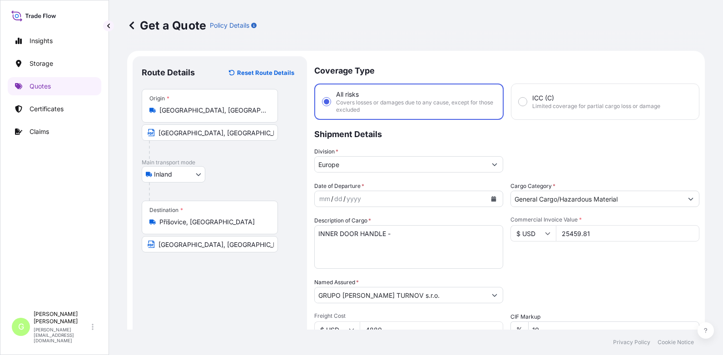
click at [488, 196] on button "Calendar" at bounding box center [494, 199] width 15 height 15
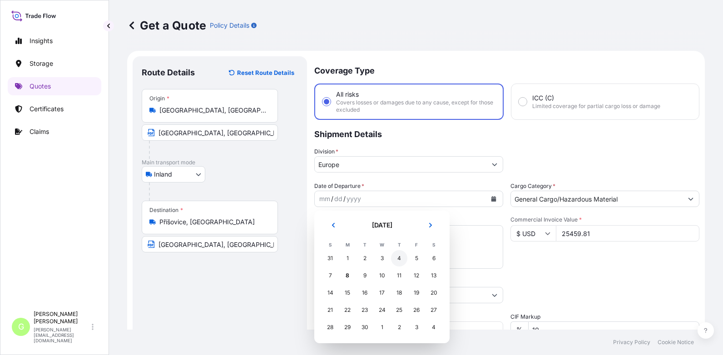
click at [398, 259] on div "4" at bounding box center [399, 258] width 16 height 16
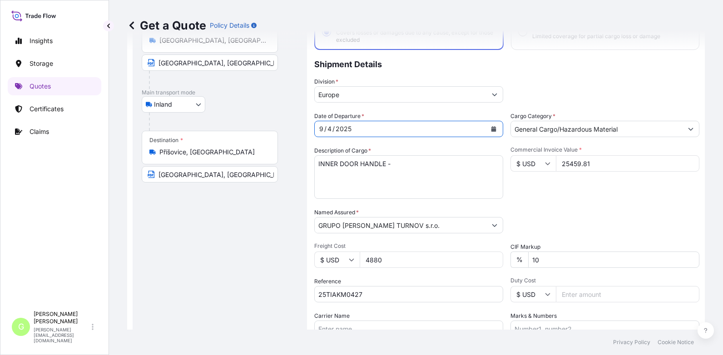
scroll to position [91, 0]
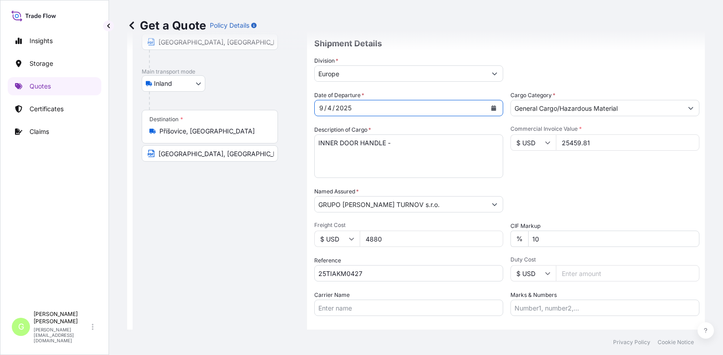
click at [370, 300] on input "Carrier Name" at bounding box center [408, 308] width 189 height 16
type input "CFS CESKA TREBOVA S.R.O."
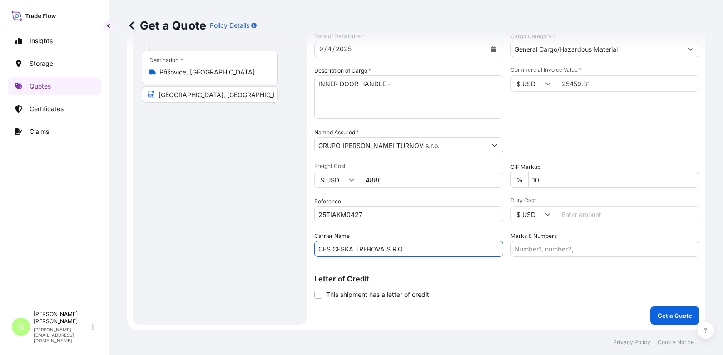
scroll to position [150, 0]
click at [668, 316] on p "Get a Quote" at bounding box center [675, 315] width 35 height 9
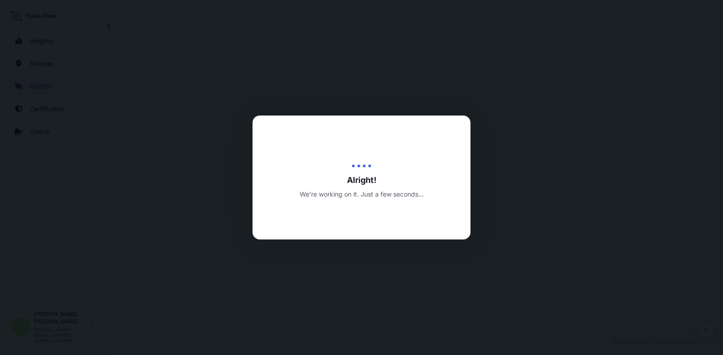
select select "Inland"
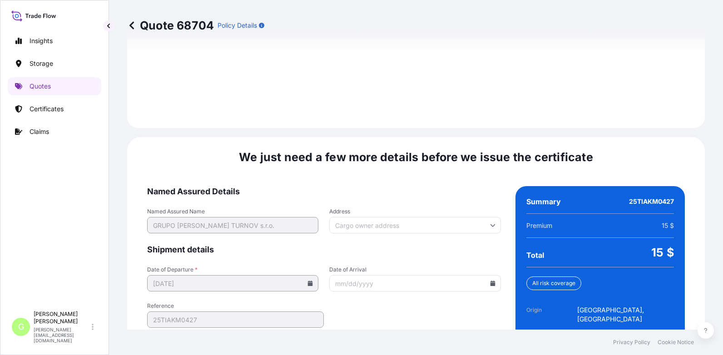
scroll to position [1354, 0]
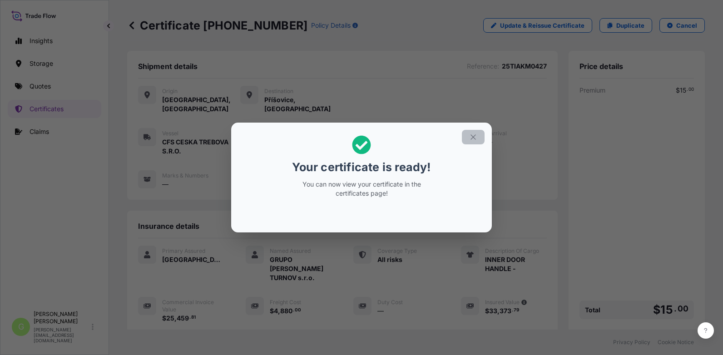
click at [476, 141] on button "button" at bounding box center [473, 137] width 23 height 15
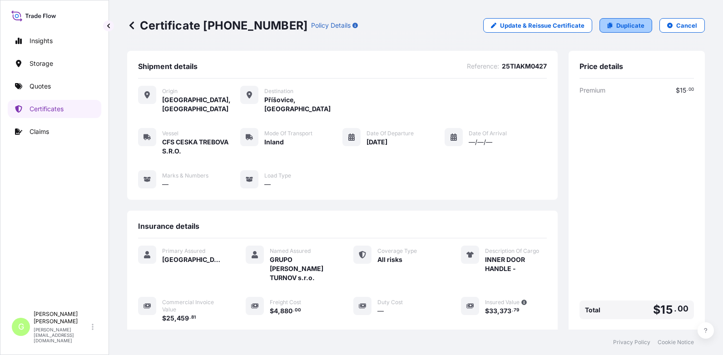
click at [629, 20] on link "Duplicate" at bounding box center [626, 25] width 53 height 15
select select "Inland"
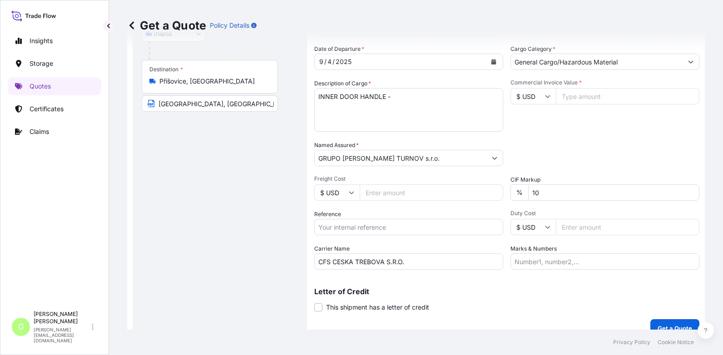
scroll to position [150, 0]
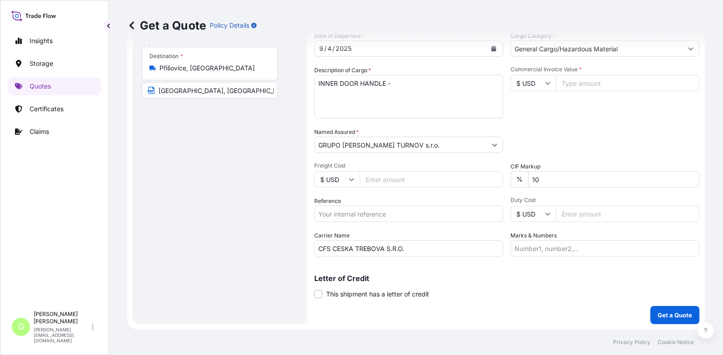
click at [344, 213] on input "Reference" at bounding box center [408, 214] width 189 height 16
paste input "25TIAKM0419"
type input "25TIAKM0419"
click at [572, 85] on input "Commercial Invoice Value *" at bounding box center [628, 83] width 144 height 16
paste input "36390.84"
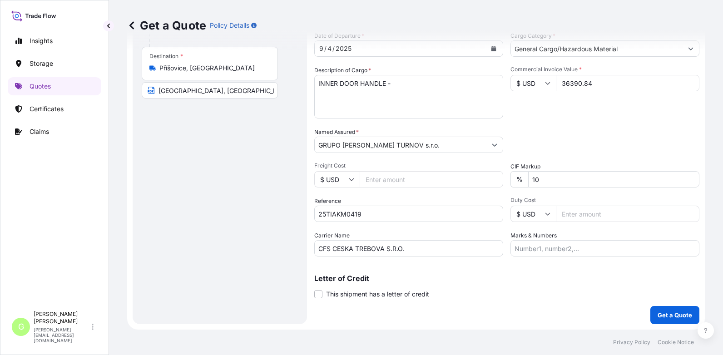
type input "36390.84"
click at [398, 180] on input "Freight Cost" at bounding box center [432, 179] width 144 height 16
paste input "1880"
type input "1880"
drag, startPoint x: 399, startPoint y: 83, endPoint x: 326, endPoint y: 85, distance: 73.2
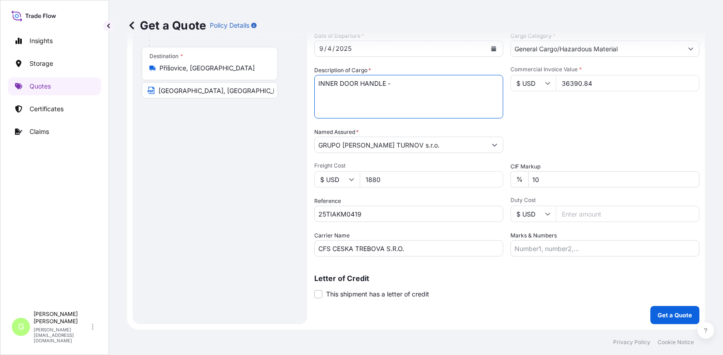
click at [306, 89] on form "Route Details Place of loading Road / Inland Road / Inland Origin * [GEOGRAPHIC…" at bounding box center [416, 115] width 578 height 429
paste textarea "car speaker"
type textarea "car speaker"
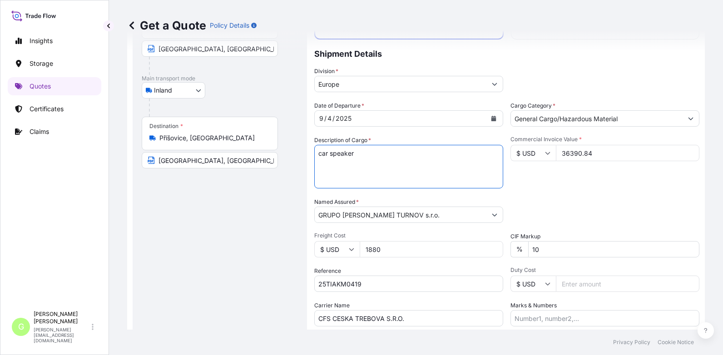
scroll to position [0, 0]
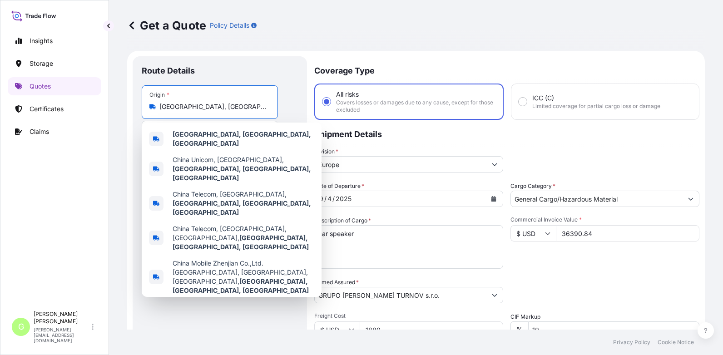
drag, startPoint x: 222, startPoint y: 106, endPoint x: 112, endPoint y: 109, distance: 110.4
click at [113, 109] on div "Get a Quote Policy Details Route Details Place of loading Road / Inland Road / …" at bounding box center [416, 165] width 614 height 330
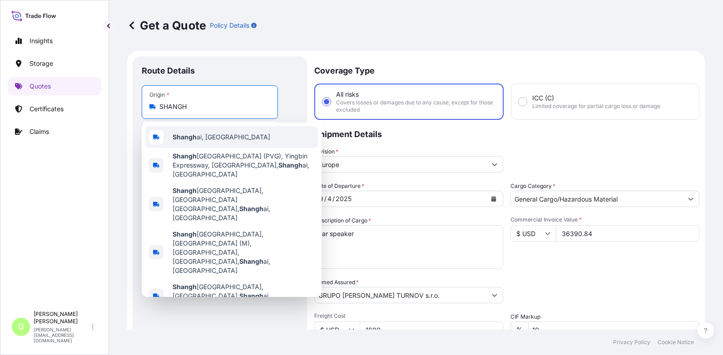
click at [172, 133] on div "Shangh ai, [GEOGRAPHIC_DATA]" at bounding box center [231, 137] width 173 height 22
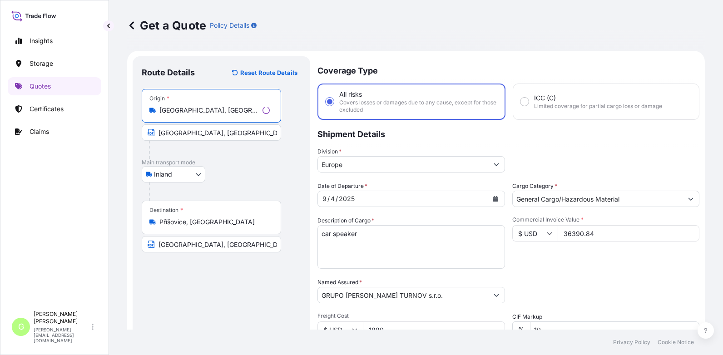
type input "[GEOGRAPHIC_DATA], [GEOGRAPHIC_DATA]"
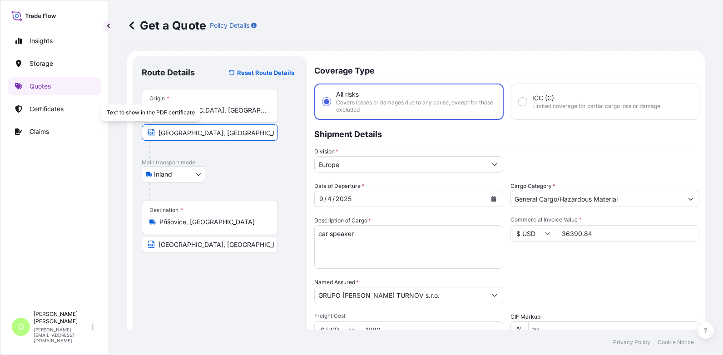
drag, startPoint x: 180, startPoint y: 135, endPoint x: 133, endPoint y: 138, distance: 47.8
click at [133, 138] on div "Route Details Reset Route Details Place of loading Road / [GEOGRAPHIC_DATA] / I…" at bounding box center [220, 265] width 174 height 418
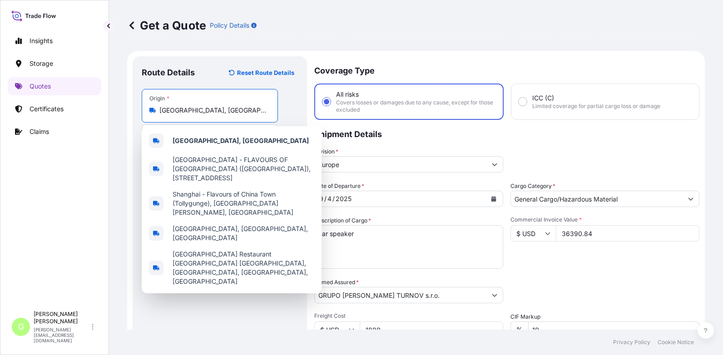
drag, startPoint x: 216, startPoint y: 112, endPoint x: 156, endPoint y: 116, distance: 59.7
click at [153, 111] on div "[GEOGRAPHIC_DATA], [GEOGRAPHIC_DATA]" at bounding box center [209, 110] width 121 height 9
click at [183, 144] on b "[GEOGRAPHIC_DATA], [GEOGRAPHIC_DATA]" at bounding box center [241, 141] width 136 height 8
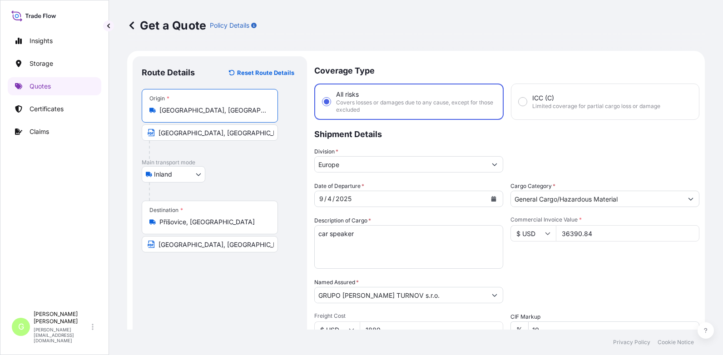
click at [214, 110] on input "[GEOGRAPHIC_DATA], [GEOGRAPHIC_DATA]" at bounding box center [212, 110] width 107 height 9
drag, startPoint x: 214, startPoint y: 110, endPoint x: 154, endPoint y: 110, distance: 60.0
click at [154, 110] on div "[GEOGRAPHIC_DATA], [GEOGRAPHIC_DATA]" at bounding box center [209, 110] width 121 height 9
click at [159, 110] on input "[GEOGRAPHIC_DATA], [GEOGRAPHIC_DATA]" at bounding box center [212, 110] width 107 height 9
drag, startPoint x: 223, startPoint y: 153, endPoint x: 216, endPoint y: 139, distance: 15.6
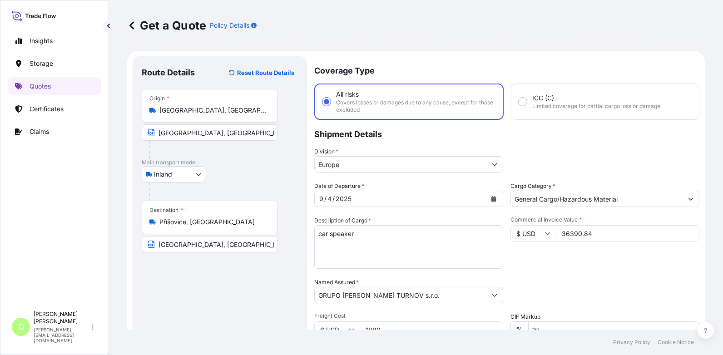
click at [223, 153] on div at bounding box center [213, 150] width 129 height 18
drag, startPoint x: 216, startPoint y: 135, endPoint x: 153, endPoint y: 134, distance: 63.2
click at [153, 134] on span "[GEOGRAPHIC_DATA], [GEOGRAPHIC_DATA]" at bounding box center [210, 132] width 136 height 16
paste input "hanghai"
type input "[GEOGRAPHIC_DATA], [GEOGRAPHIC_DATA]"
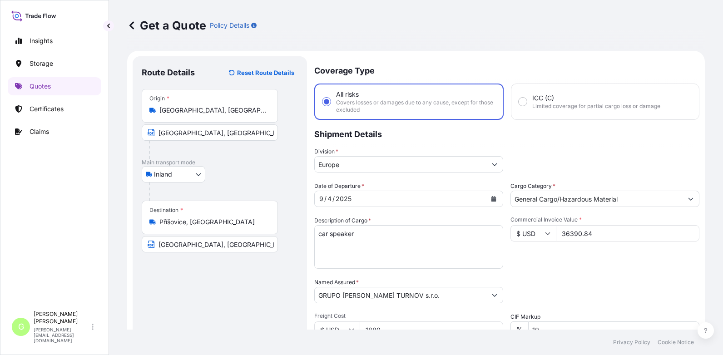
drag, startPoint x: 85, startPoint y: 167, endPoint x: 111, endPoint y: 153, distance: 29.7
click at [85, 167] on div "Insights Storage Quotes Certificates Claims" at bounding box center [55, 165] width 94 height 283
click at [492, 199] on icon "Calendar" at bounding box center [494, 198] width 5 height 5
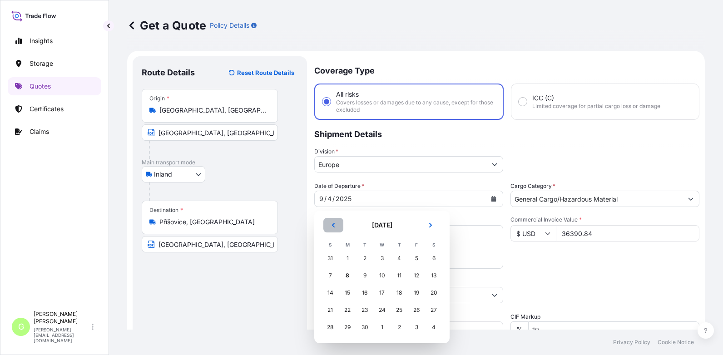
click at [332, 226] on icon "Previous" at bounding box center [333, 225] width 5 height 5
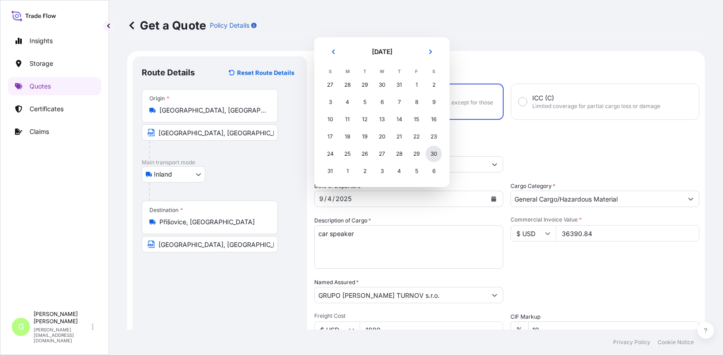
click at [431, 154] on div "30" at bounding box center [434, 154] width 16 height 16
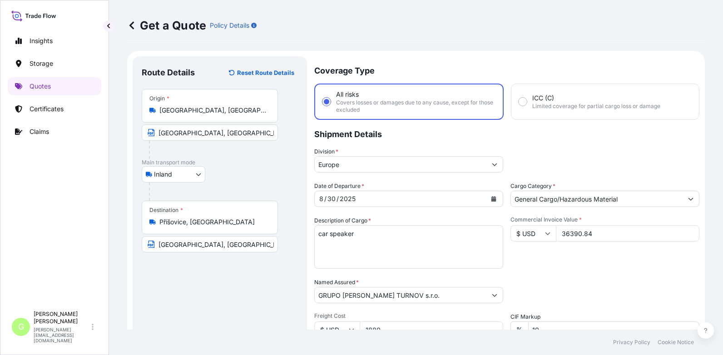
click at [92, 154] on div "Insights Storage Quotes Certificates Claims" at bounding box center [55, 165] width 94 height 283
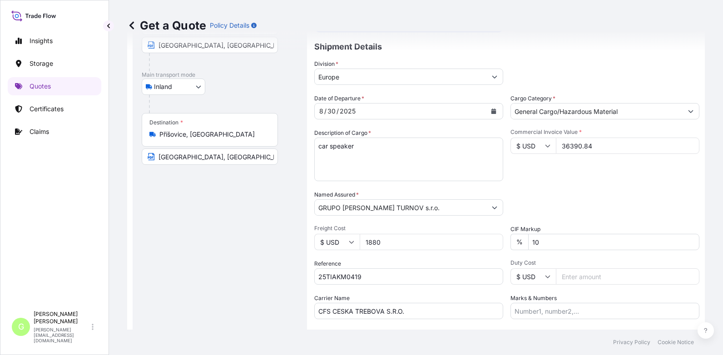
scroll to position [91, 0]
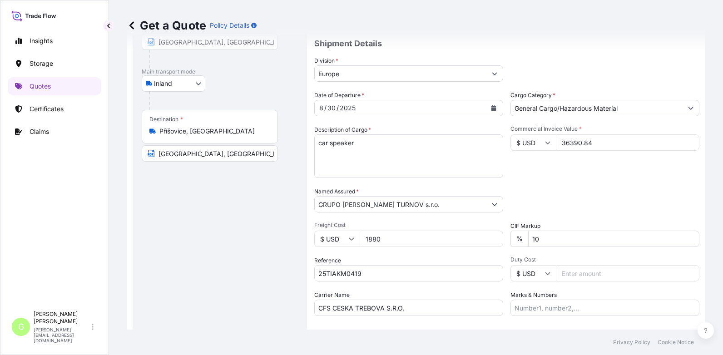
click at [112, 211] on div "Get a Quote Policy Details Route Details Reset Route Details Place of loading R…" at bounding box center [416, 165] width 614 height 330
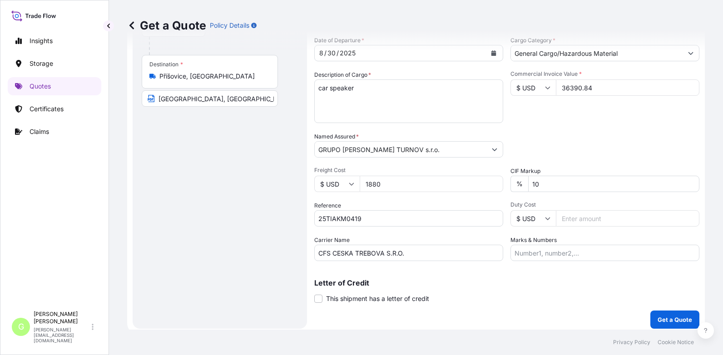
scroll to position [150, 0]
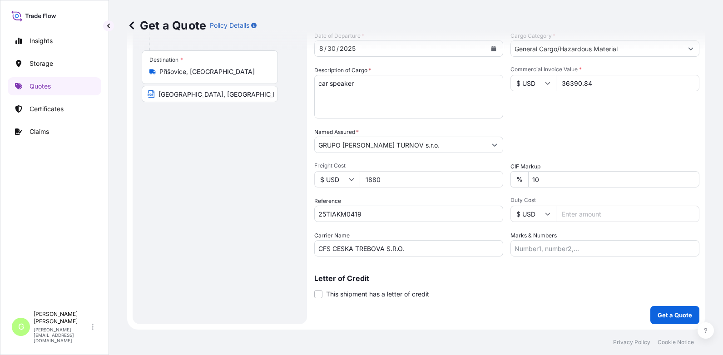
click at [284, 285] on form "Route Details Reset Route Details Place of loading Road / Inland Road / Inland …" at bounding box center [416, 115] width 578 height 429
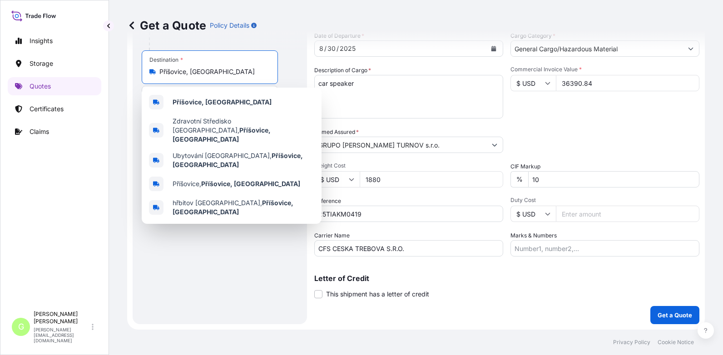
drag, startPoint x: 187, startPoint y: 72, endPoint x: 157, endPoint y: 75, distance: 30.1
click at [157, 75] on div "Příšovice, [GEOGRAPHIC_DATA]" at bounding box center [209, 71] width 121 height 9
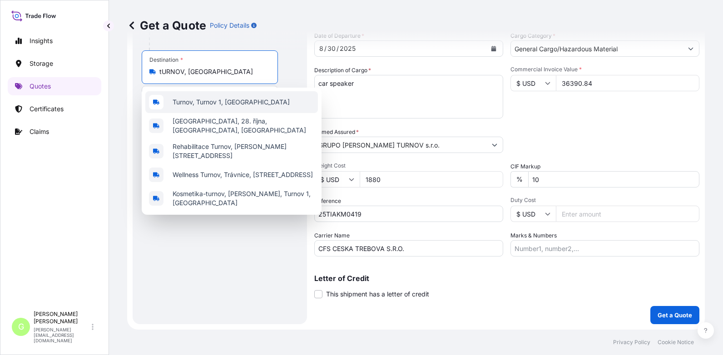
click at [183, 103] on span "Turnov, Turnov 1, [GEOGRAPHIC_DATA]" at bounding box center [231, 102] width 117 height 9
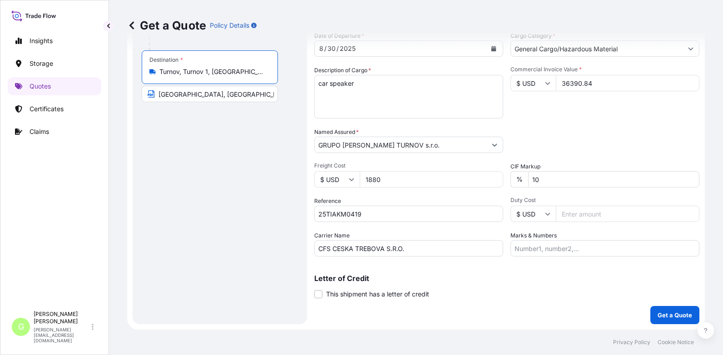
type input "Turnov, Turnov 1, [GEOGRAPHIC_DATA]"
drag, startPoint x: 190, startPoint y: 93, endPoint x: 130, endPoint y: 93, distance: 60.4
click at [130, 93] on form "Route Details Reset Route Details Place of loading Road / Inland Road / Inland …" at bounding box center [416, 115] width 578 height 429
type input "TURNOV, [GEOGRAPHIC_DATA]"
click at [180, 172] on div "Route Details Reset Route Details Place of loading Road / [GEOGRAPHIC_DATA] / I…" at bounding box center [220, 115] width 156 height 400
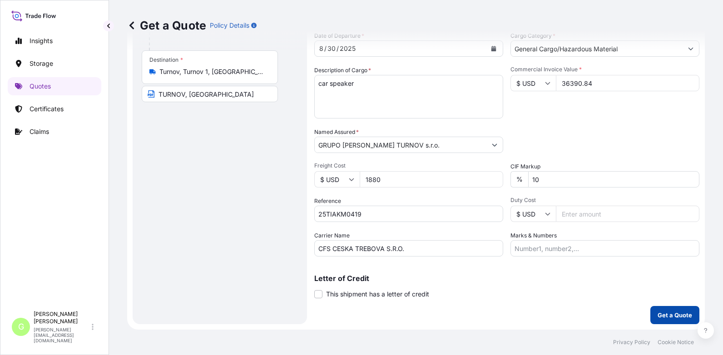
click at [671, 312] on p "Get a Quote" at bounding box center [675, 315] width 35 height 9
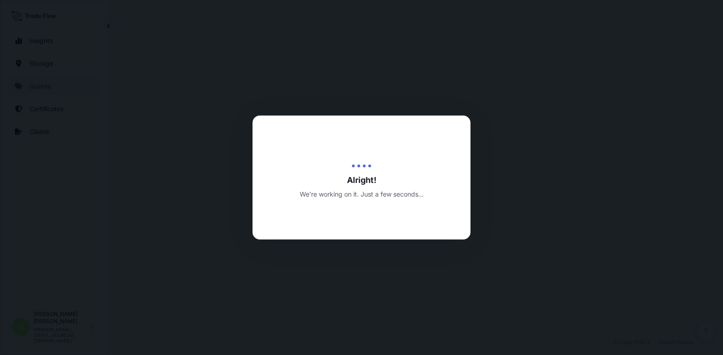
select select "Inland"
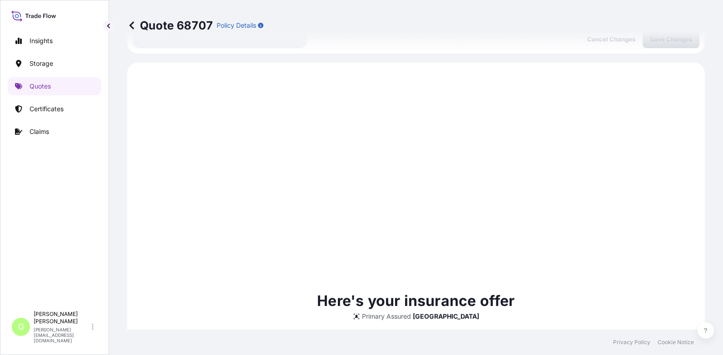
scroll to position [636, 0]
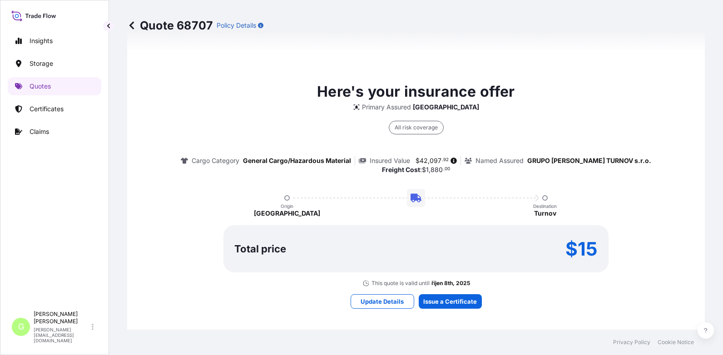
click at [469, 288] on div "Here's your insurance offer Primary Assured [GEOGRAPHIC_DATA] All risk coverage…" at bounding box center [416, 194] width 552 height 657
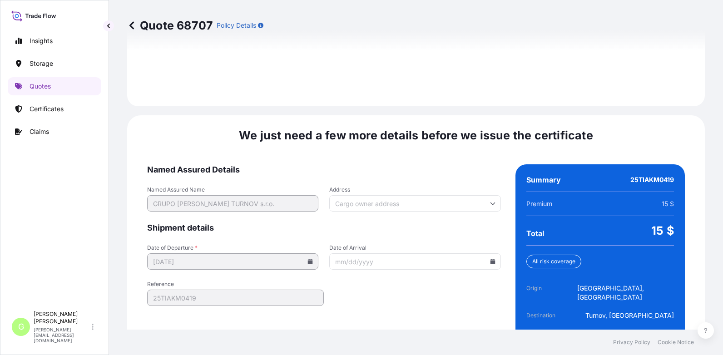
scroll to position [1354, 0]
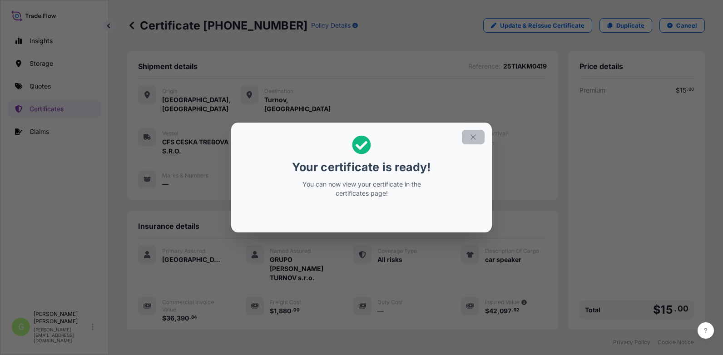
click at [463, 134] on button "button" at bounding box center [473, 137] width 23 height 15
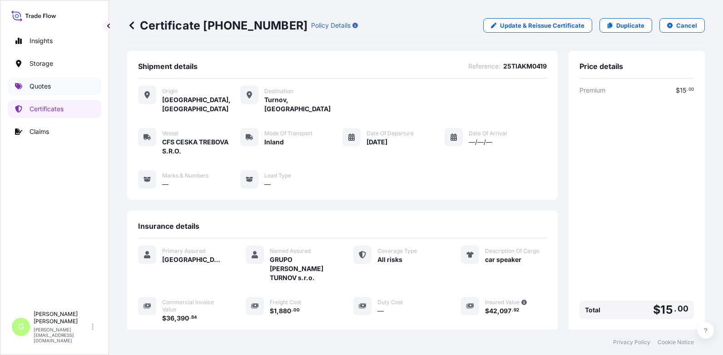
click at [36, 89] on p "Quotes" at bounding box center [40, 86] width 21 height 9
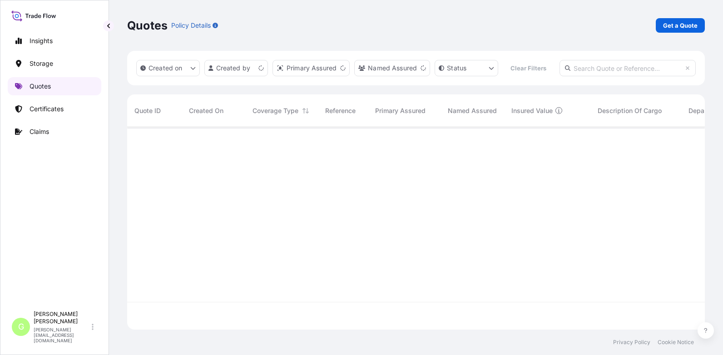
scroll to position [179, 571]
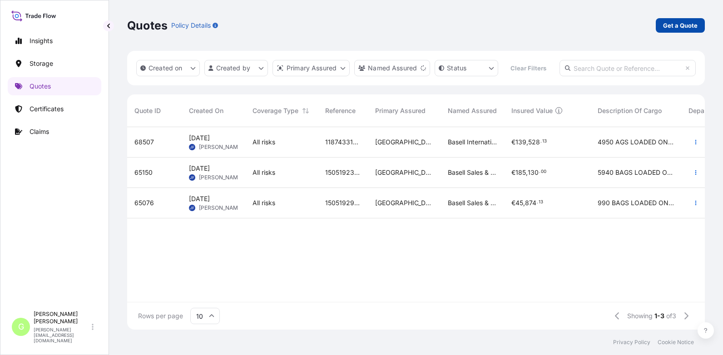
click at [690, 24] on p "Get a Quote" at bounding box center [680, 25] width 35 height 9
select select "Water"
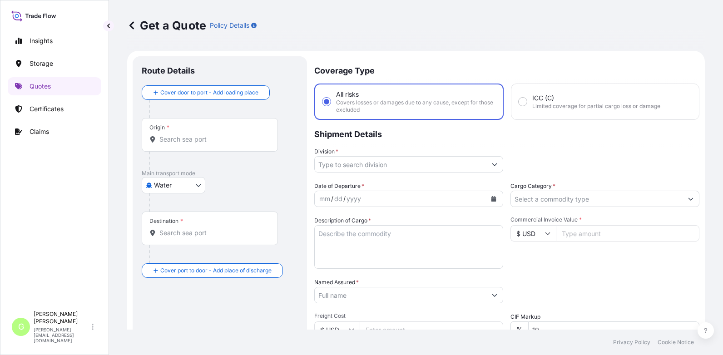
scroll to position [15, 0]
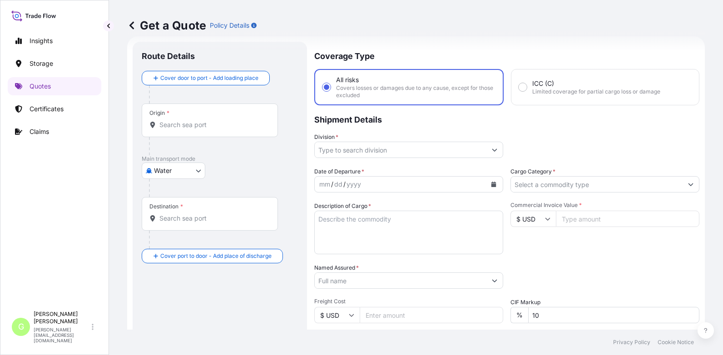
click at [178, 172] on body "Insights Storage Quotes Certificates Claims G [PERSON_NAME] [PERSON_NAME][EMAIL…" at bounding box center [361, 177] width 723 height 355
click at [164, 226] on span "Inland" at bounding box center [168, 227] width 18 height 9
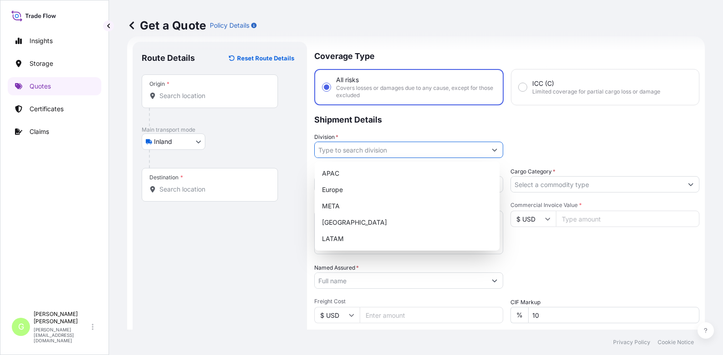
click at [335, 149] on input "Division *" at bounding box center [401, 150] width 172 height 16
click at [333, 188] on div "Europe" at bounding box center [407, 190] width 178 height 16
type input "Europe"
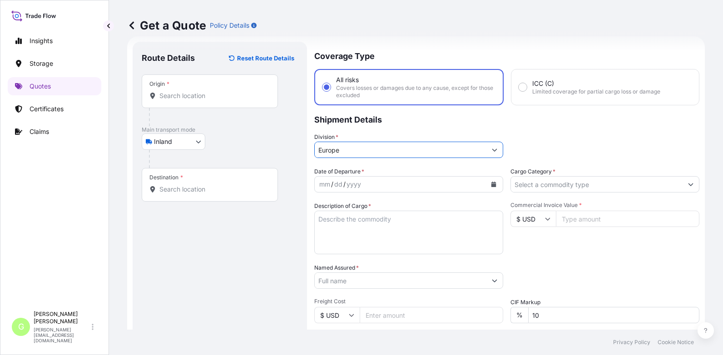
click at [526, 186] on input "Cargo Category *" at bounding box center [597, 184] width 172 height 16
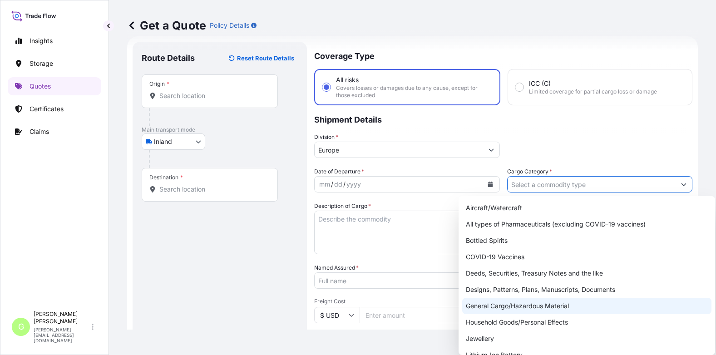
click at [502, 303] on div "General Cargo/Hazardous Material" at bounding box center [587, 306] width 249 height 16
type input "General Cargo/Hazardous Material"
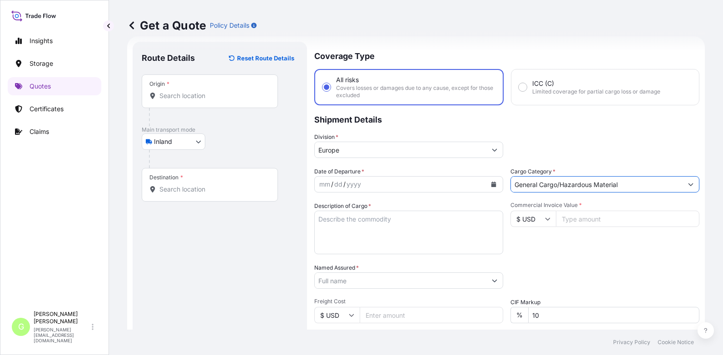
scroll to position [150, 0]
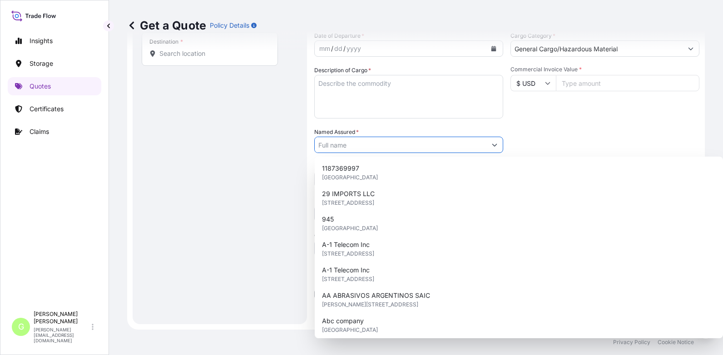
click at [329, 145] on input "Named Assured *" at bounding box center [401, 145] width 172 height 16
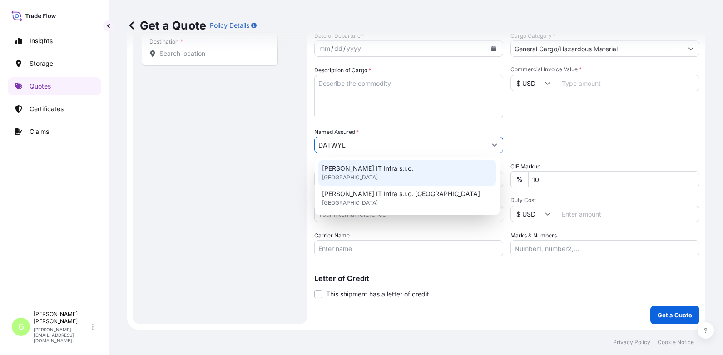
click at [337, 168] on span "[PERSON_NAME] IT Infra s.r.o." at bounding box center [367, 168] width 91 height 9
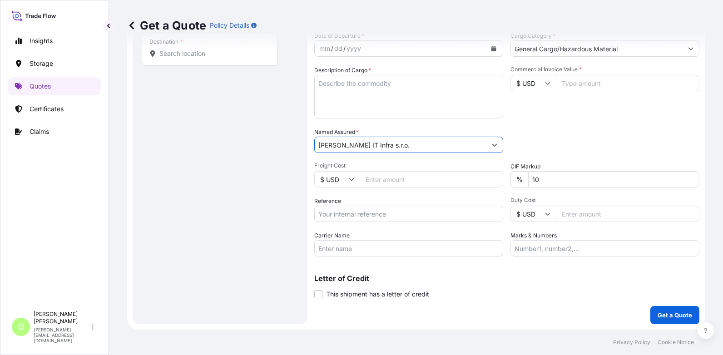
type input "[PERSON_NAME] IT Infra s.r.o."
click at [337, 214] on input "Reference" at bounding box center [408, 214] width 189 height 16
paste input "25TIAKM0428"
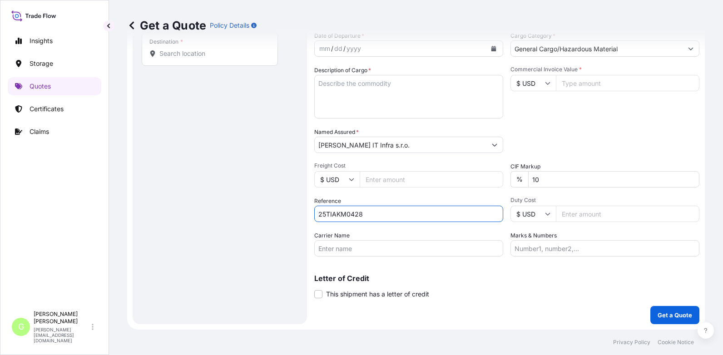
type input "25TIAKM0428"
click at [218, 193] on div "Route Details Reset Route Details Place of loading Road / Inland Road / Inland …" at bounding box center [220, 115] width 156 height 400
click at [598, 84] on input "Commercial Invoice Value *" at bounding box center [628, 83] width 144 height 16
paste input "5000.0000"
type input "5000.0000"
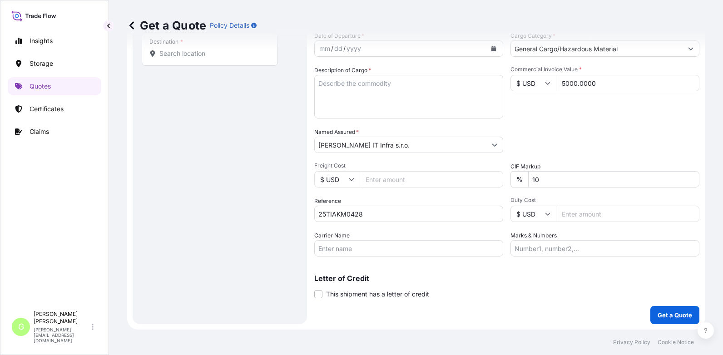
click at [376, 182] on input "Freight Cost" at bounding box center [432, 179] width 144 height 16
paste input "500"
type input "500"
click at [338, 247] on input "Carrier Name" at bounding box center [408, 248] width 189 height 16
type input "CFS CESKA TREBOVA S.R.O."
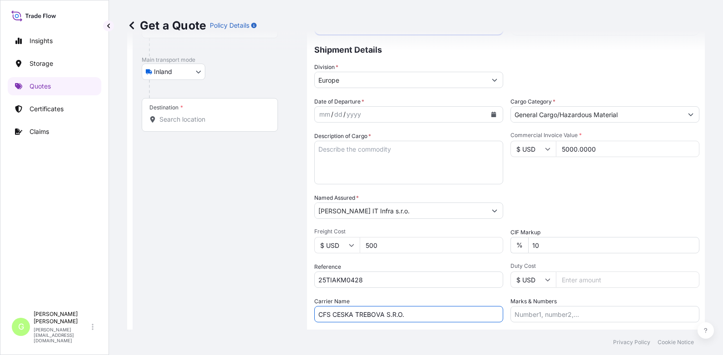
scroll to position [0, 0]
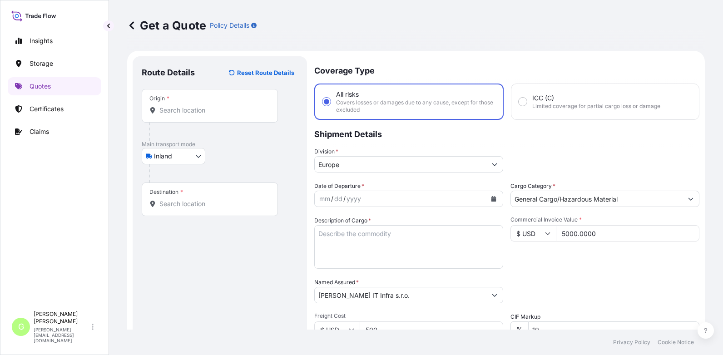
click at [169, 114] on div "Origin *" at bounding box center [210, 106] width 136 height 34
click at [169, 114] on input "Origin *" at bounding box center [212, 110] width 107 height 9
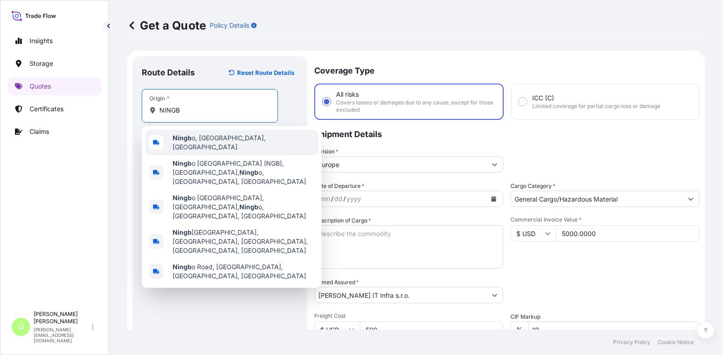
click at [190, 141] on b "Ningb" at bounding box center [182, 138] width 19 height 8
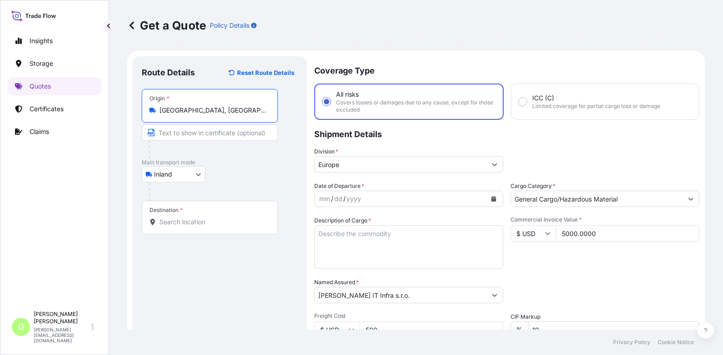
type input "[GEOGRAPHIC_DATA], [GEOGRAPHIC_DATA], [GEOGRAPHIC_DATA]"
click at [182, 136] on input "Text to appear on certificate" at bounding box center [211, 132] width 139 height 16
type input "[GEOGRAPHIC_DATA], [GEOGRAPHIC_DATA]"
click at [175, 226] on input "Destination *" at bounding box center [212, 222] width 107 height 9
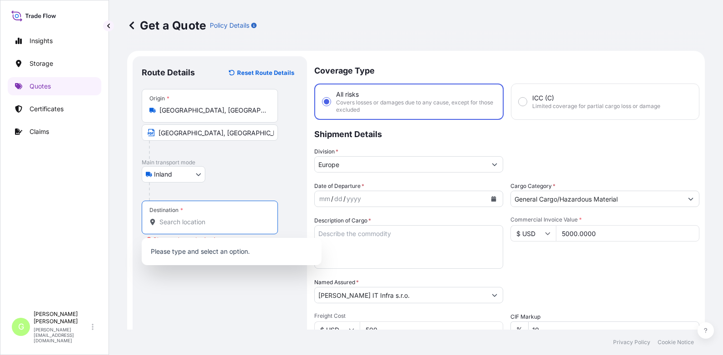
click at [203, 224] on input "Destination * Please select a destination" at bounding box center [212, 222] width 107 height 9
paste input "Děčín"
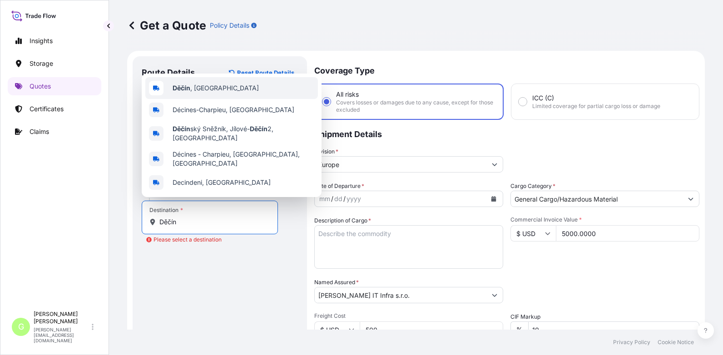
click at [192, 93] on span "Děčín , [GEOGRAPHIC_DATA]" at bounding box center [216, 88] width 86 height 9
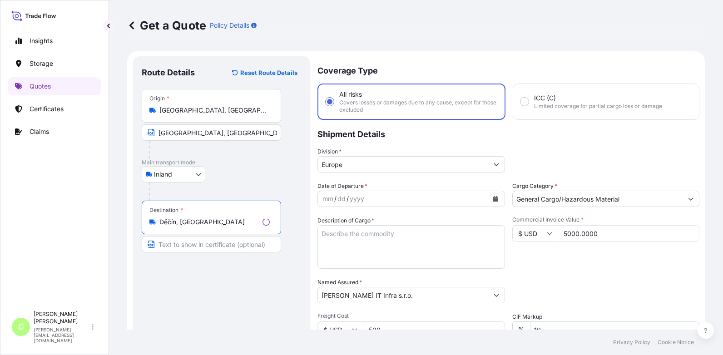
type input "Děčín, [GEOGRAPHIC_DATA]"
click at [189, 243] on input "Text to appear on certificate" at bounding box center [211, 244] width 139 height 16
paste input "Děčín"
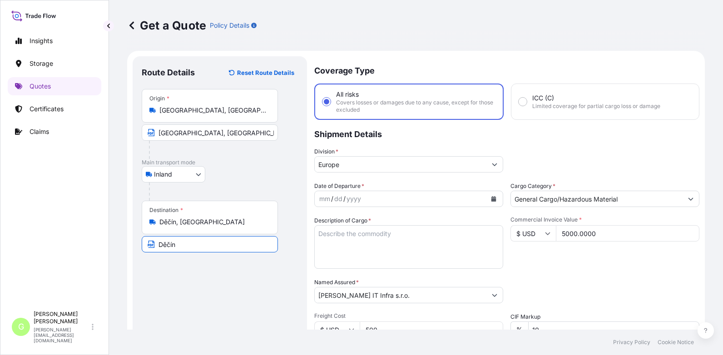
type input "Děčín [GEOGRAPHIC_DATA]"
click at [216, 305] on div "Route Details Reset Route Details Place of loading Road / [GEOGRAPHIC_DATA] / I…" at bounding box center [220, 265] width 156 height 400
click at [97, 174] on div "Insights Storage Quotes Certificates Claims" at bounding box center [55, 165] width 94 height 283
click at [492, 199] on icon "Calendar" at bounding box center [494, 198] width 5 height 5
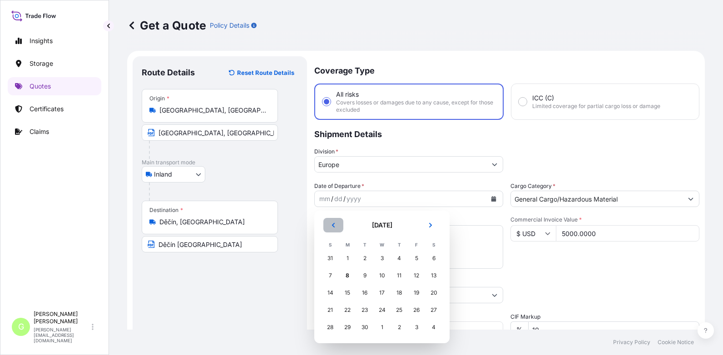
click at [328, 223] on button "Previous" at bounding box center [333, 225] width 20 height 15
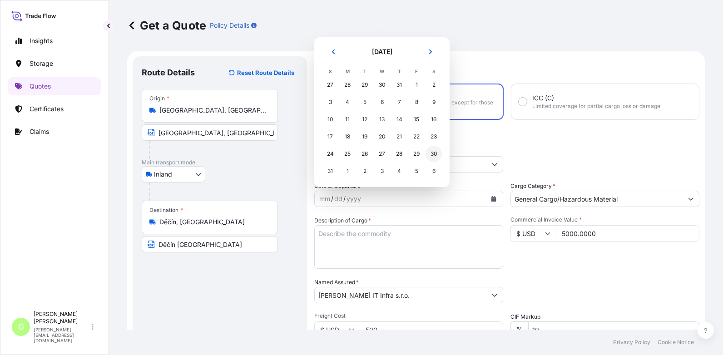
click at [433, 151] on div "30" at bounding box center [434, 154] width 16 height 16
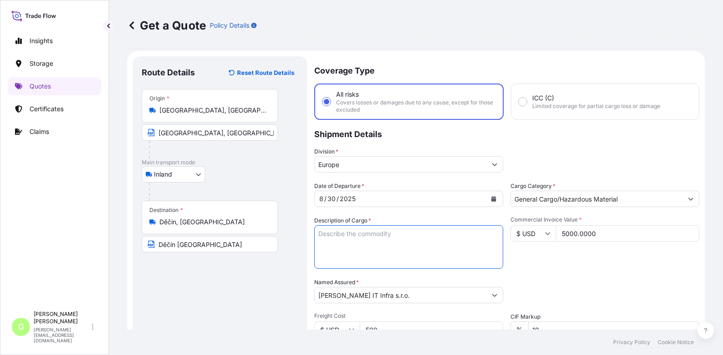
click at [373, 236] on textarea "Description of Cargo *" at bounding box center [408, 247] width 189 height 44
click at [349, 240] on textarea "Description of Cargo *" at bounding box center [408, 247] width 189 height 44
paste textarea "Duplex Adapters Fiber Optic Cable"
type textarea "Duplex Adapters Fiber Optic Cable"
click at [266, 269] on div "Route Details Reset Route Details Place of loading Road / [GEOGRAPHIC_DATA] / I…" at bounding box center [220, 265] width 156 height 400
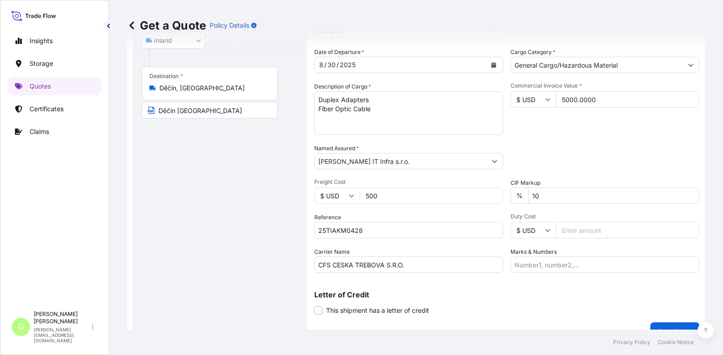
scroll to position [136, 0]
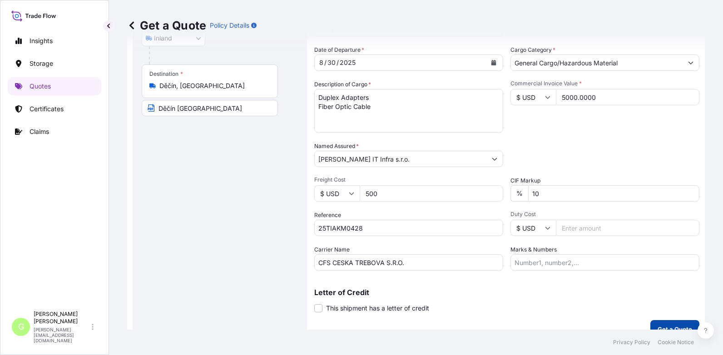
click at [677, 322] on button "Get a Quote" at bounding box center [675, 329] width 49 height 18
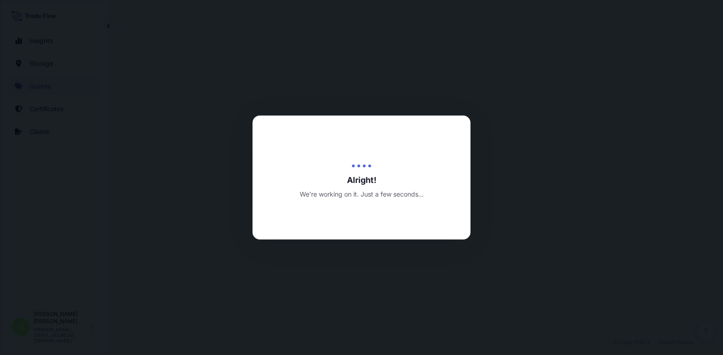
select select "Inland"
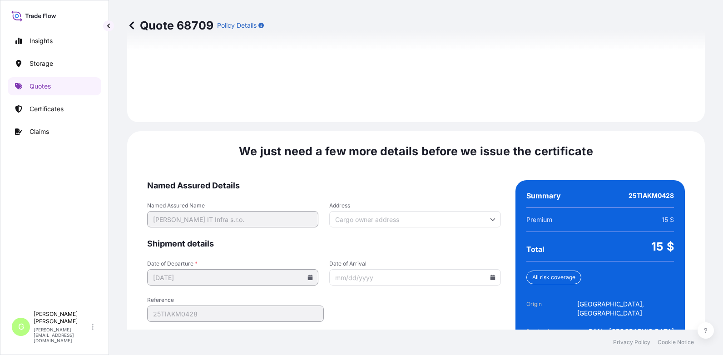
scroll to position [1354, 0]
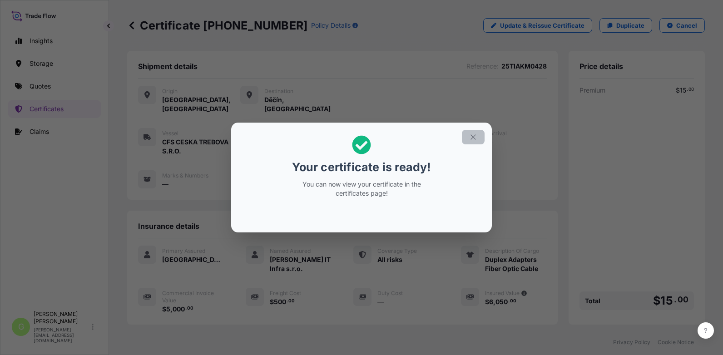
click at [478, 134] on button "button" at bounding box center [473, 137] width 23 height 15
